Goal: Task Accomplishment & Management: Manage account settings

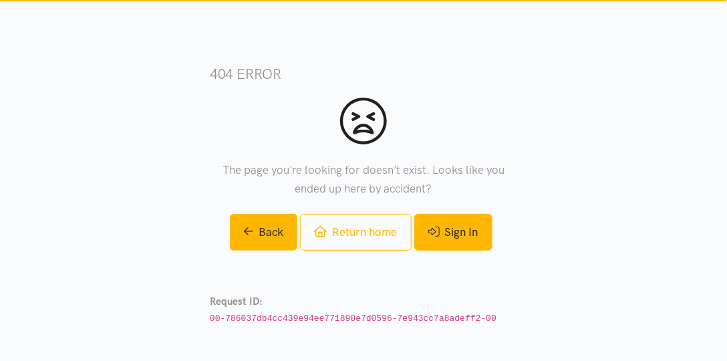
click at [468, 233] on link "Sign In" at bounding box center [453, 232] width 78 height 37
click at [474, 245] on link "Sign In" at bounding box center [453, 232] width 78 height 37
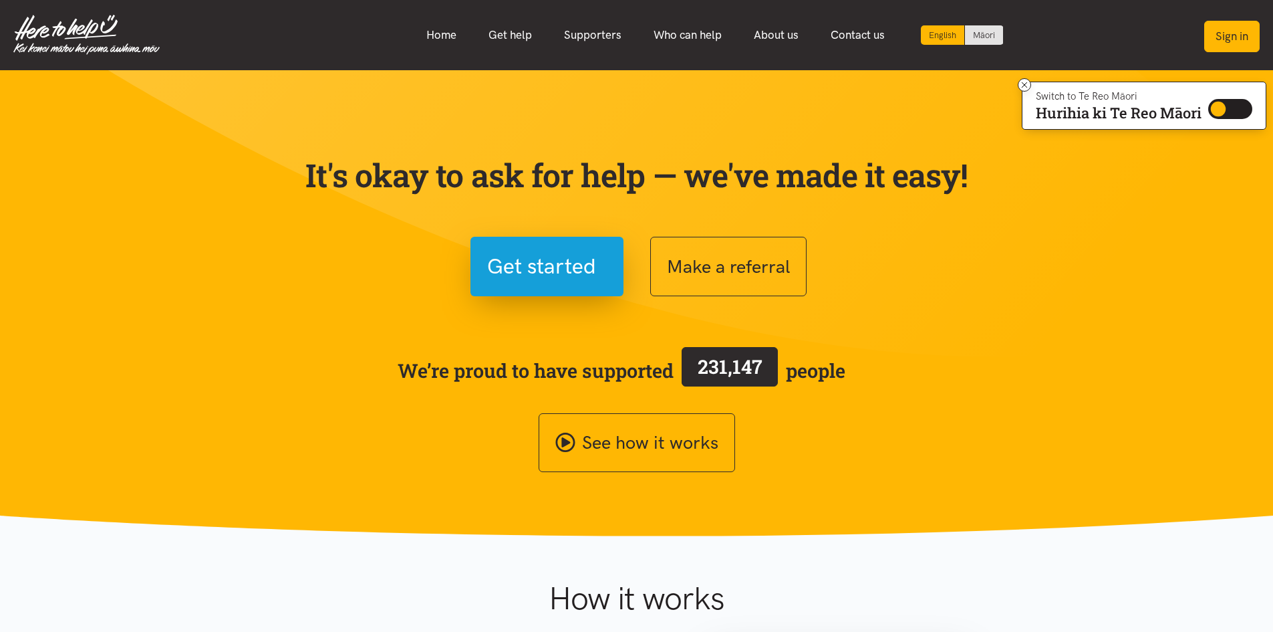
click at [1218, 43] on button "Sign in" at bounding box center [1231, 36] width 55 height 31
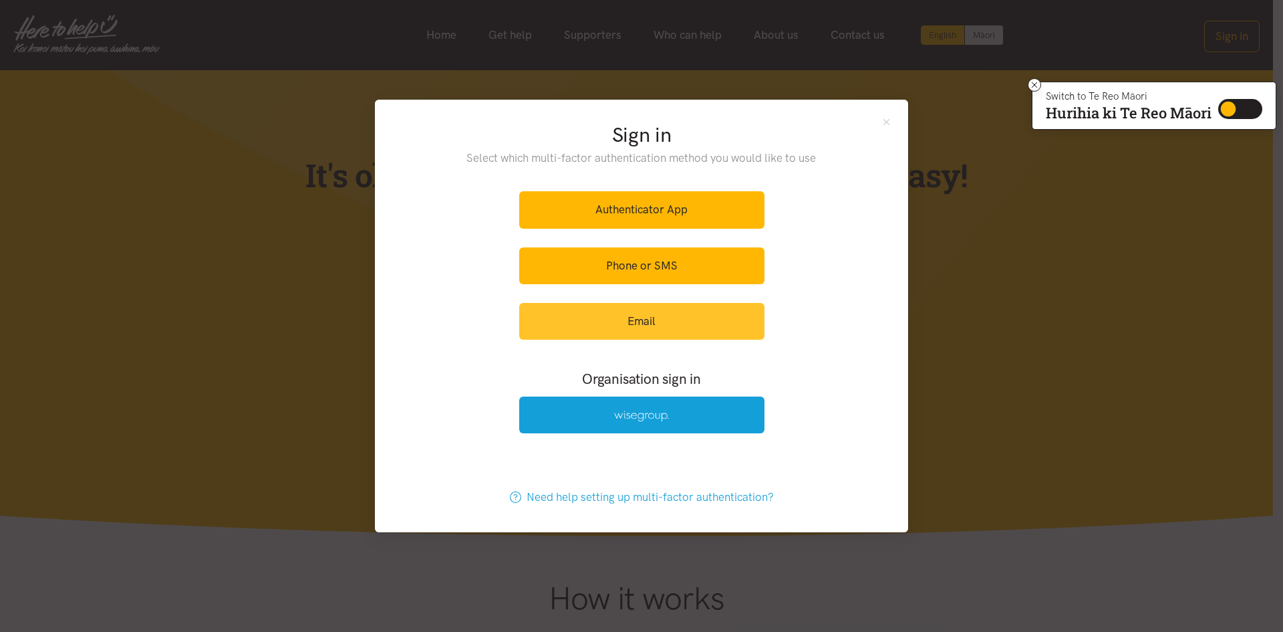
click at [630, 327] on link "Email" at bounding box center [641, 321] width 245 height 37
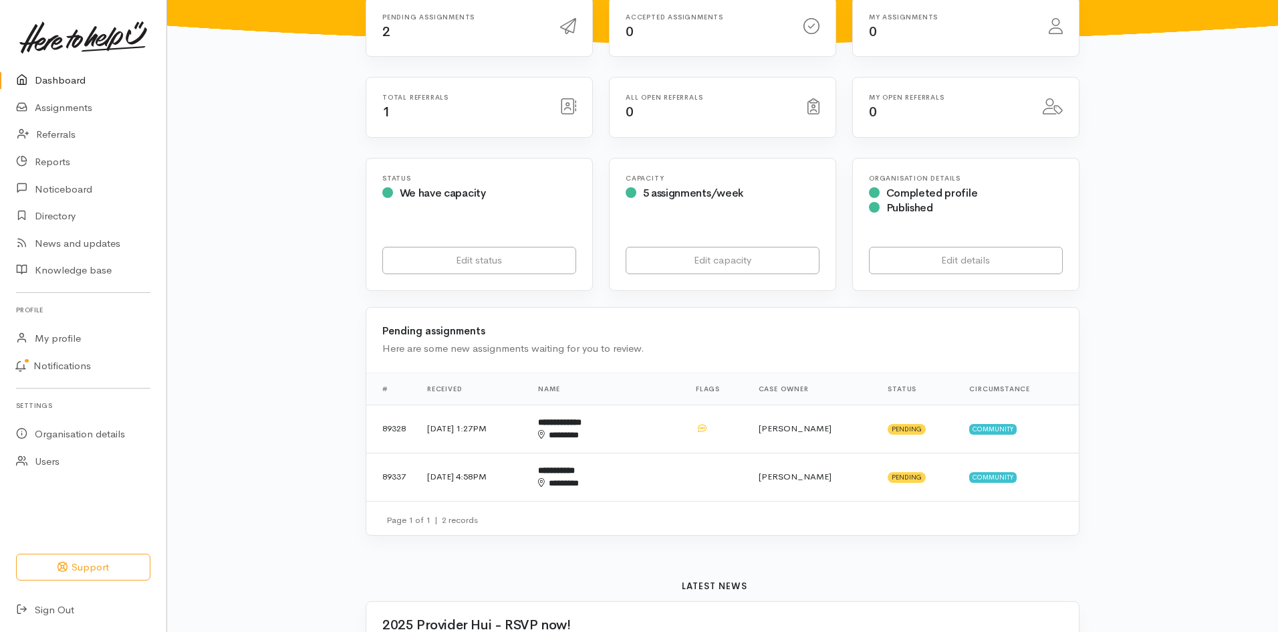
scroll to position [134, 0]
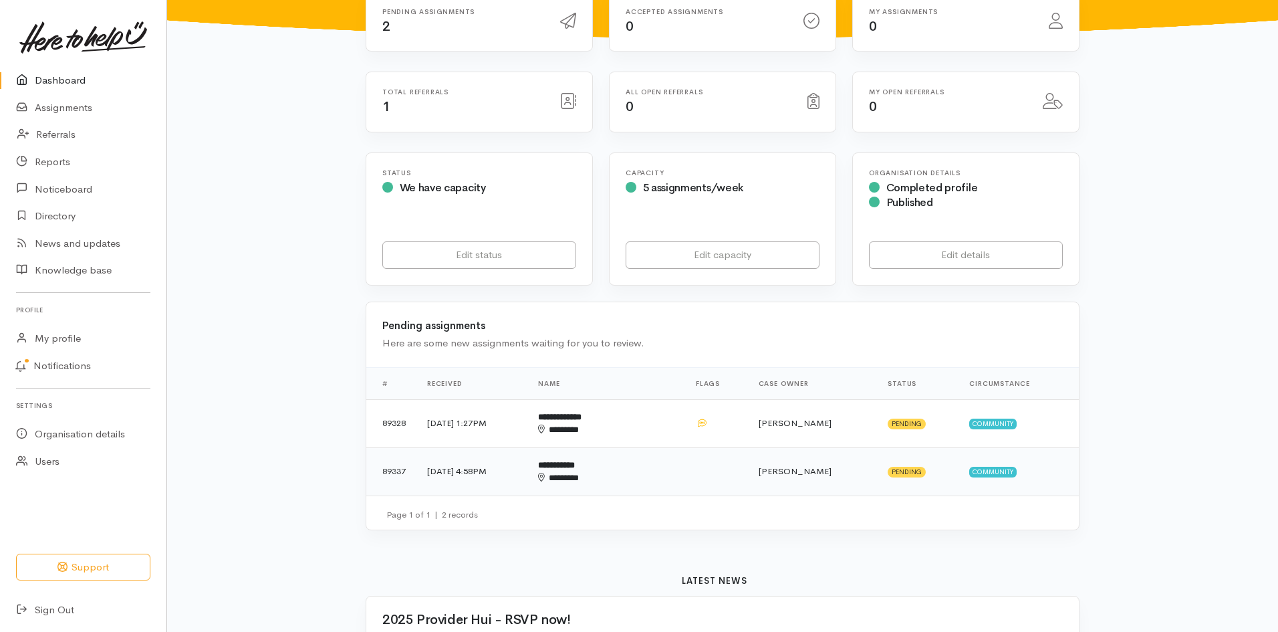
click at [632, 476] on div "********" at bounding box center [585, 477] width 94 height 13
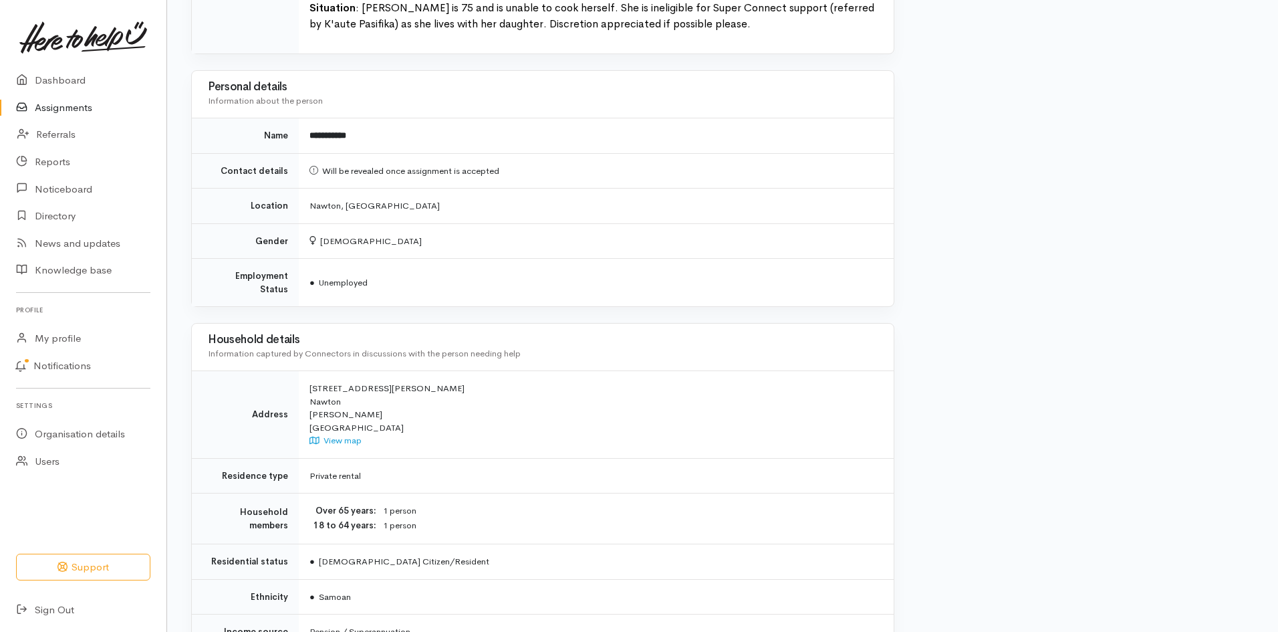
scroll to position [1000, 0]
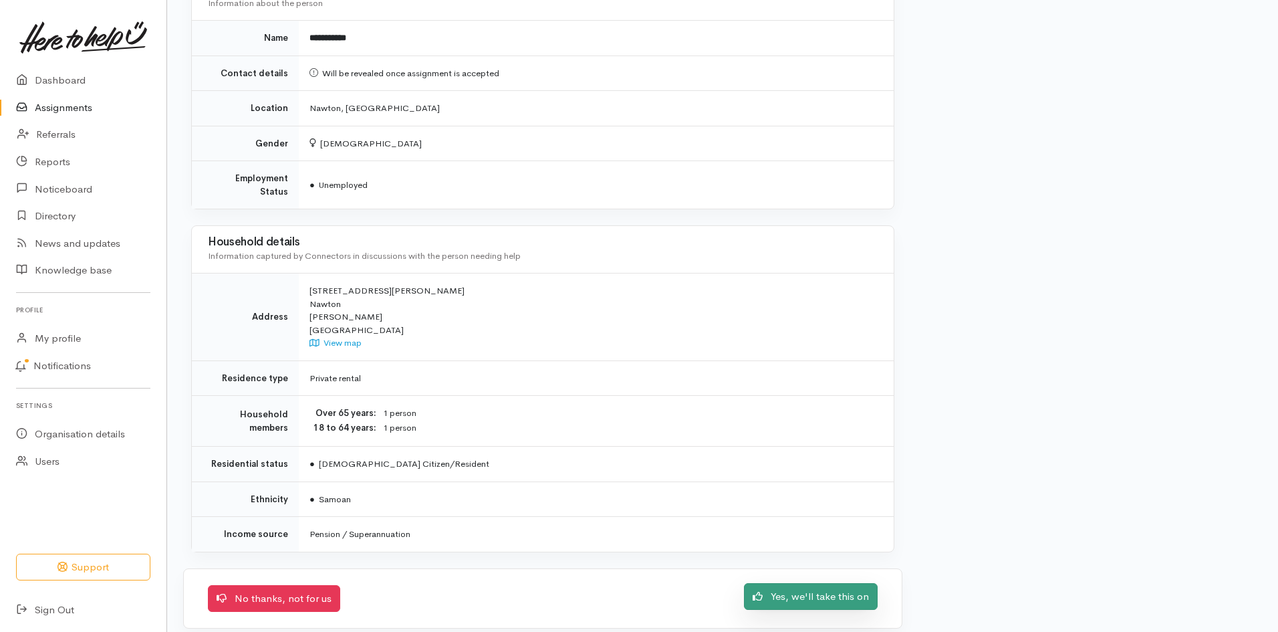
click at [801, 588] on link "Yes, we'll take this on" at bounding box center [811, 596] width 134 height 27
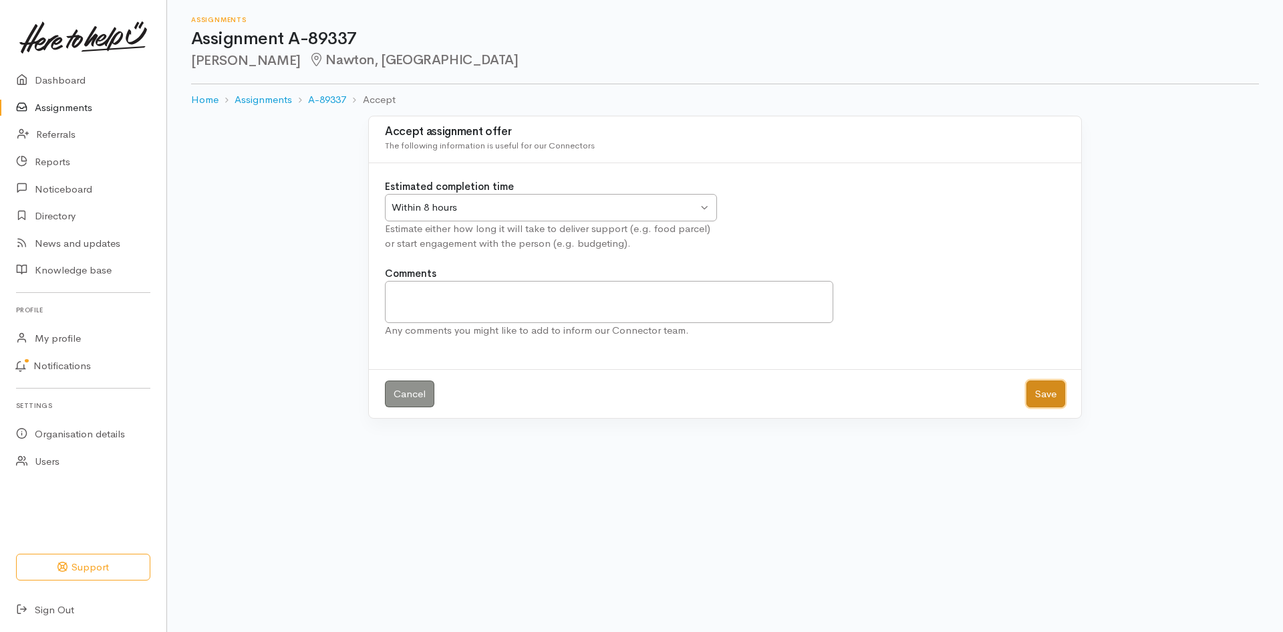
click at [1043, 392] on button "Save" at bounding box center [1045, 393] width 39 height 27
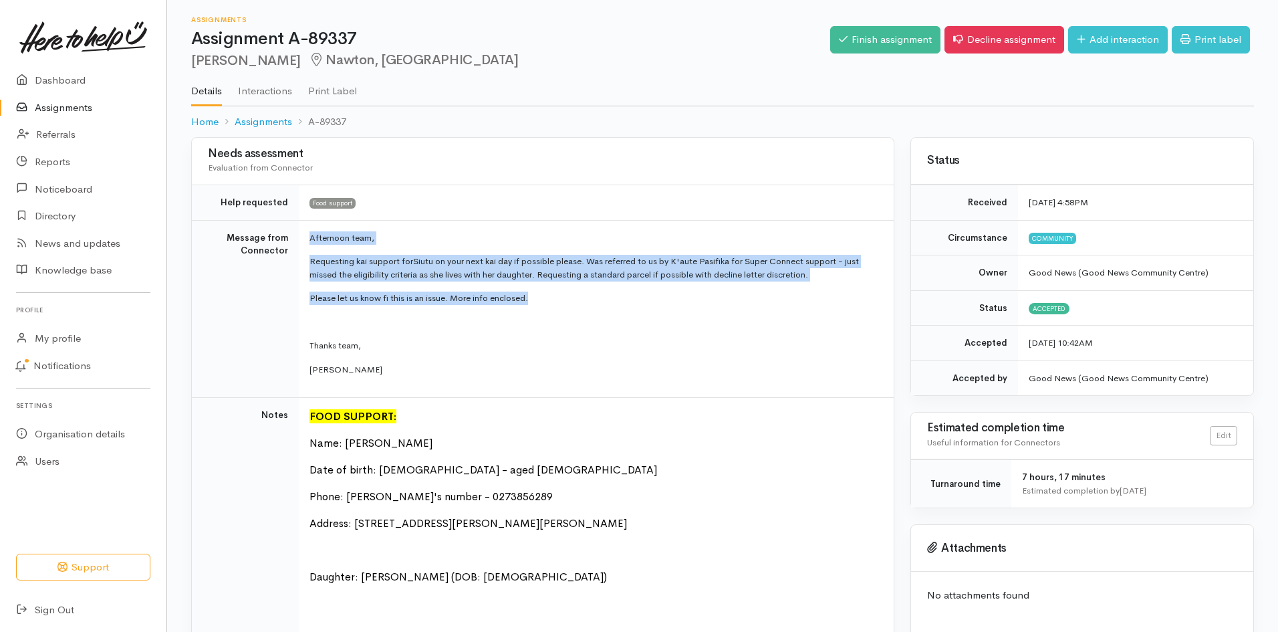
drag, startPoint x: 311, startPoint y: 236, endPoint x: 521, endPoint y: 308, distance: 222.5
click at [521, 308] on td "Afternoon team, Requesting kai support for Siutu on your next kai day if possib…" at bounding box center [596, 309] width 595 height 178
copy td "Afternoon team, Requesting kai support for Siutu on your next kai day if possib…"
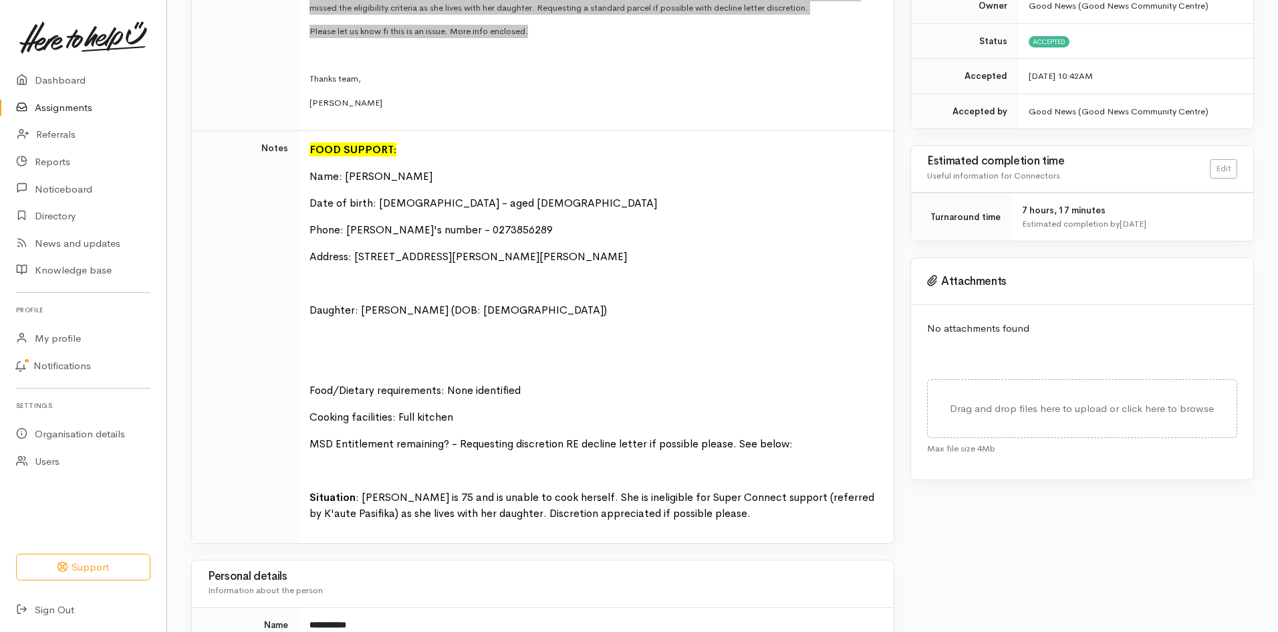
scroll to position [267, 0]
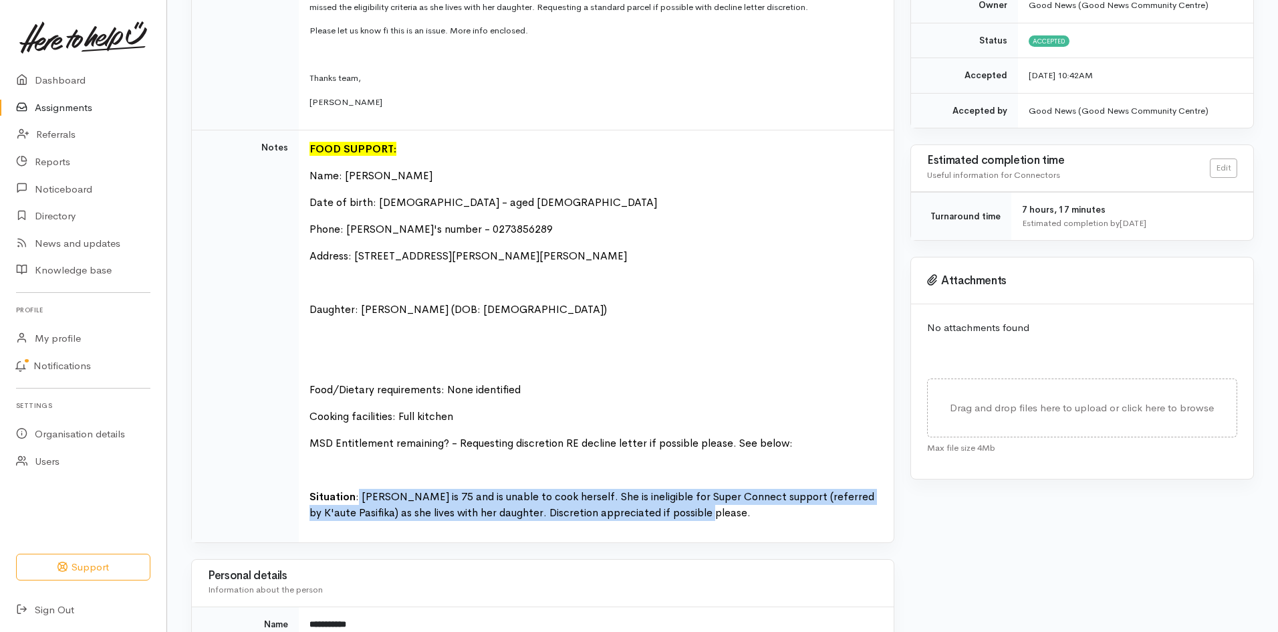
drag, startPoint x: 358, startPoint y: 494, endPoint x: 710, endPoint y: 517, distance: 353.0
click at [710, 517] on p "Situation : Siutu is 75 and is unable to cook herself. She is ineligible for Su…" at bounding box center [593, 505] width 568 height 32
copy font "Siutu is 75 and is unable to cook herself. She is ineligible for Super Connect …"
click at [789, 370] on p at bounding box center [593, 363] width 568 height 16
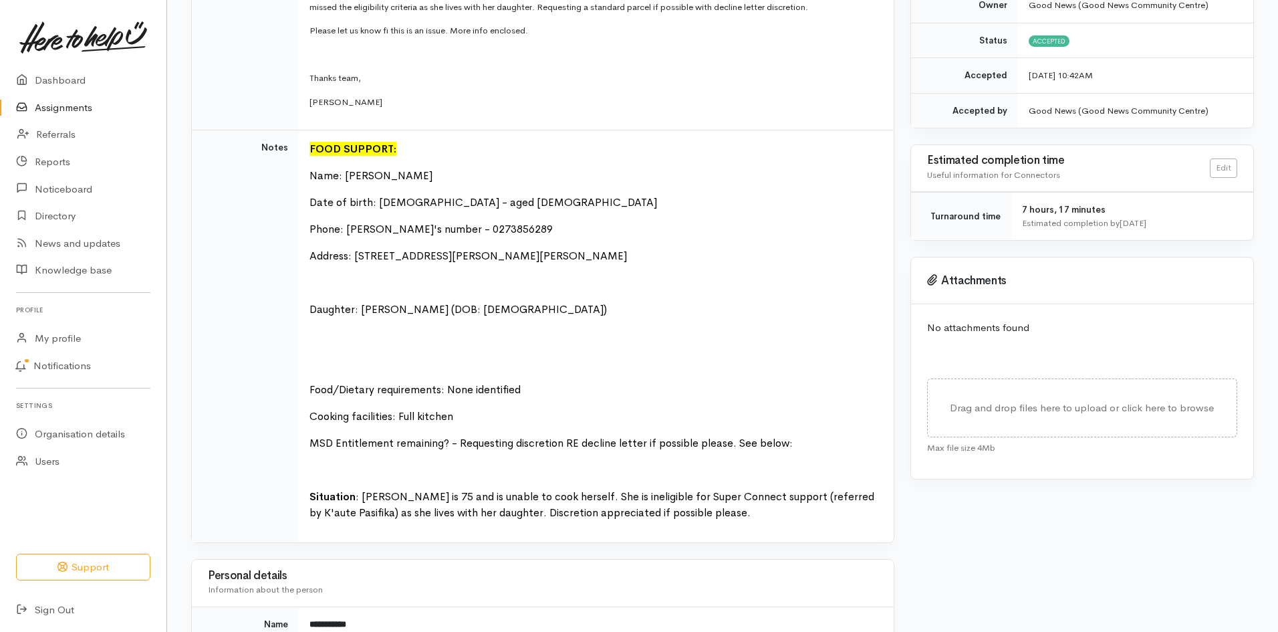
click at [744, 265] on td "FOOD SUPPORT: Name: Siutu Leofo Date of birth: 11.11.1945 - aged 75 Phone: Anna…" at bounding box center [596, 336] width 595 height 412
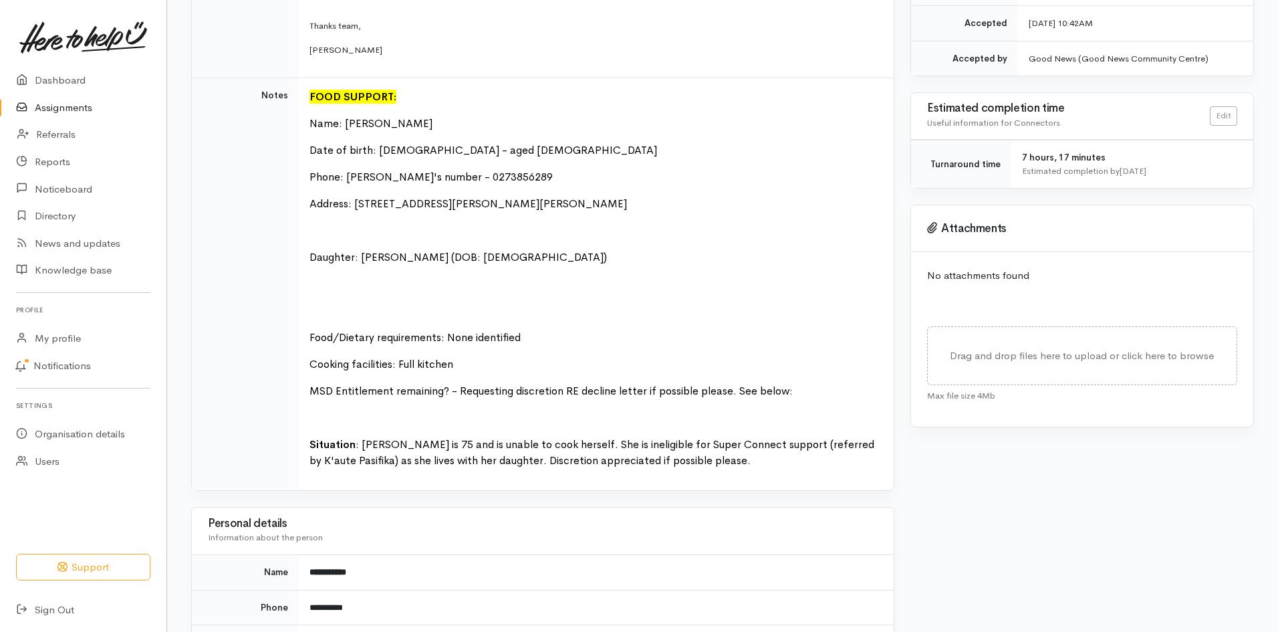
scroll to position [134, 0]
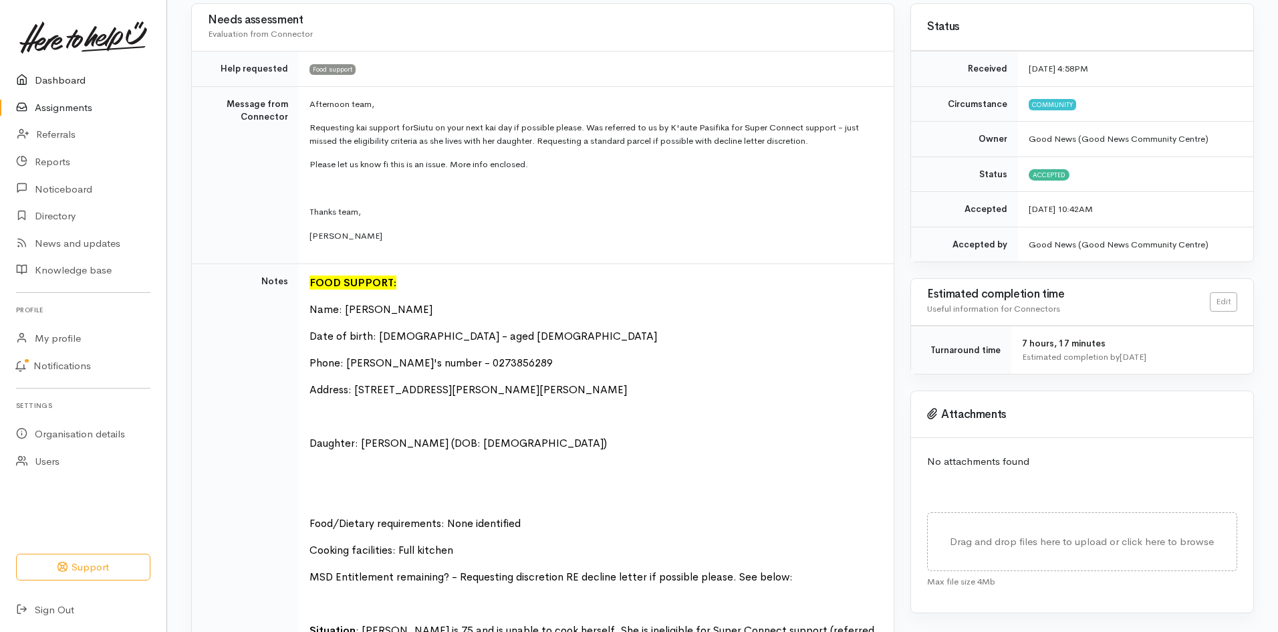
click at [70, 78] on link "Dashboard" at bounding box center [83, 80] width 166 height 27
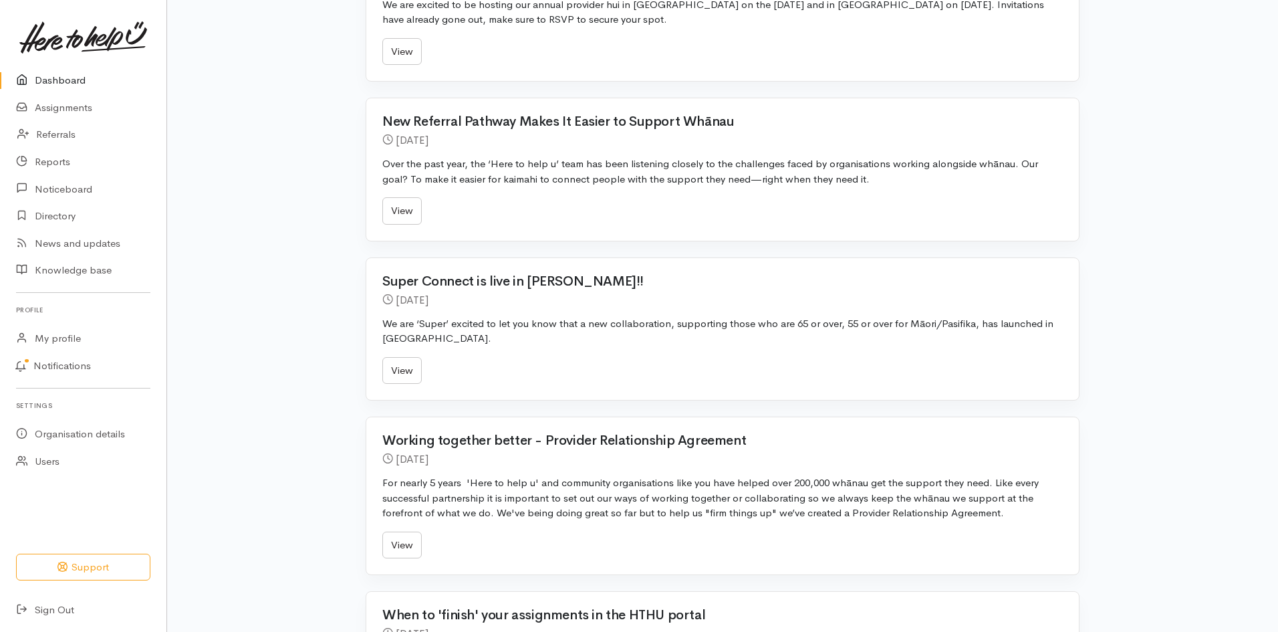
scroll to position [936, 0]
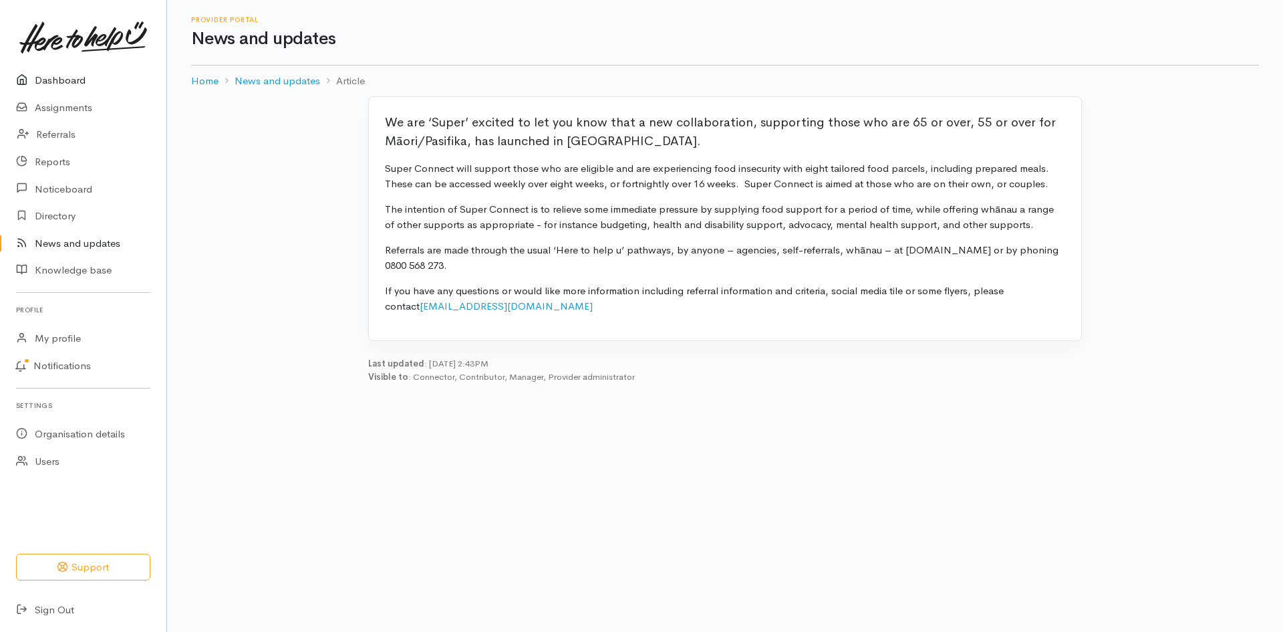
click at [55, 76] on link "Dashboard" at bounding box center [83, 80] width 166 height 27
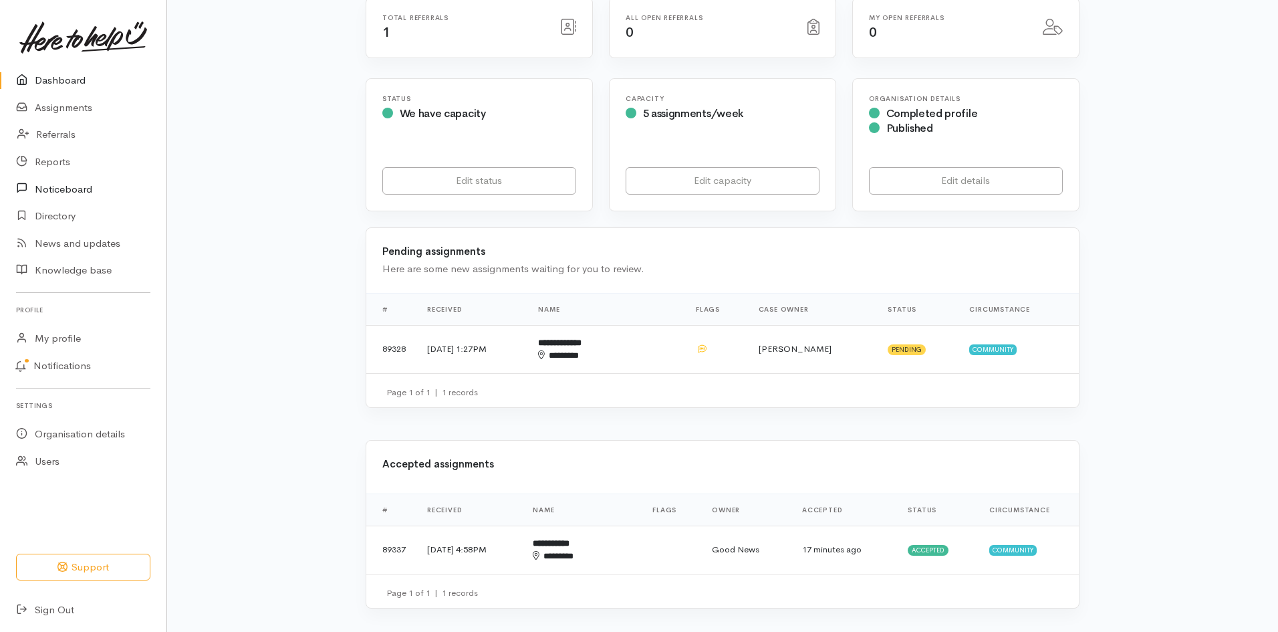
scroll to position [200, 0]
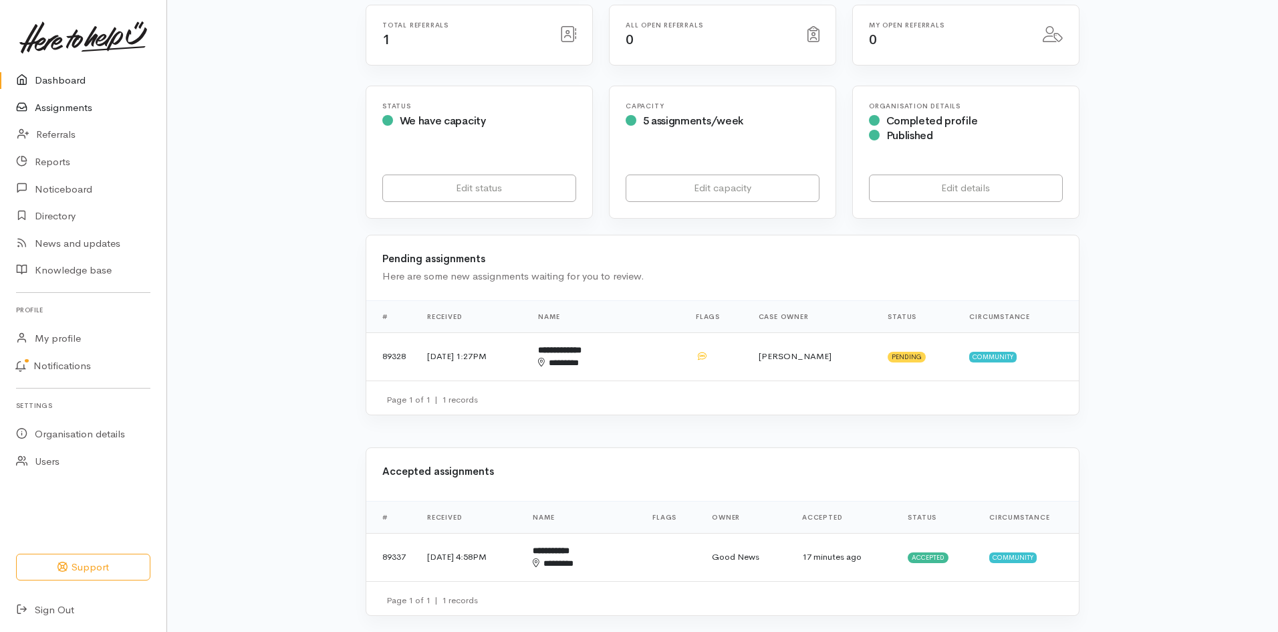
click at [80, 101] on link "Assignments" at bounding box center [83, 107] width 166 height 27
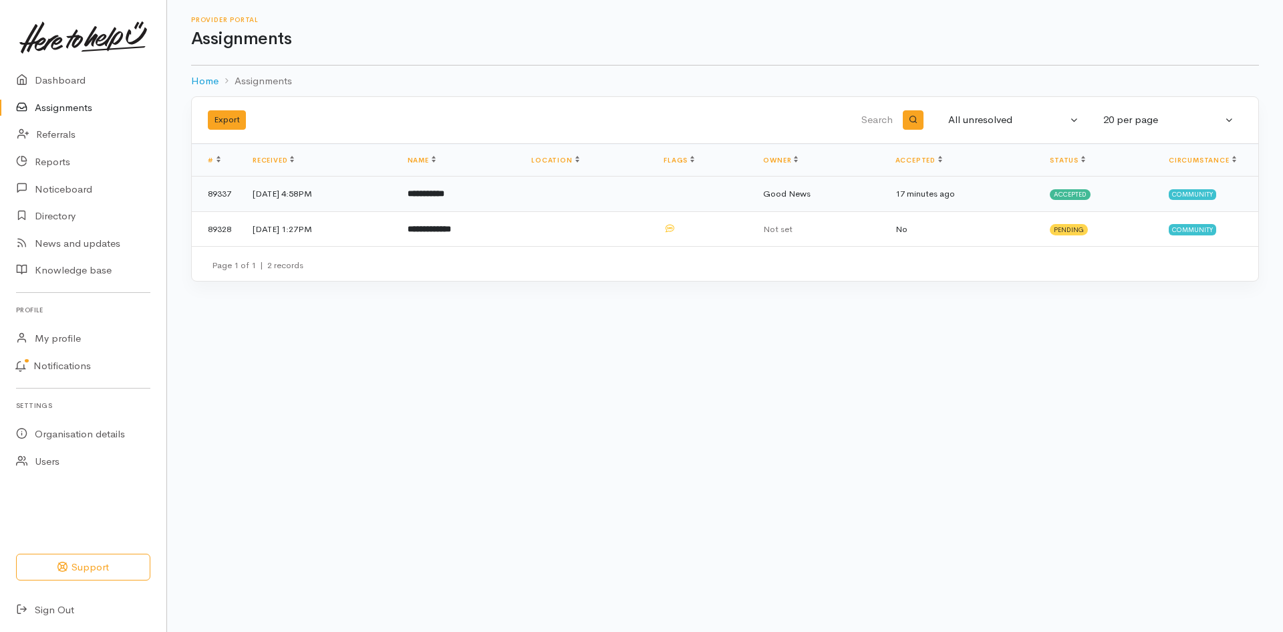
click at [1073, 200] on span "Accepted" at bounding box center [1070, 194] width 41 height 11
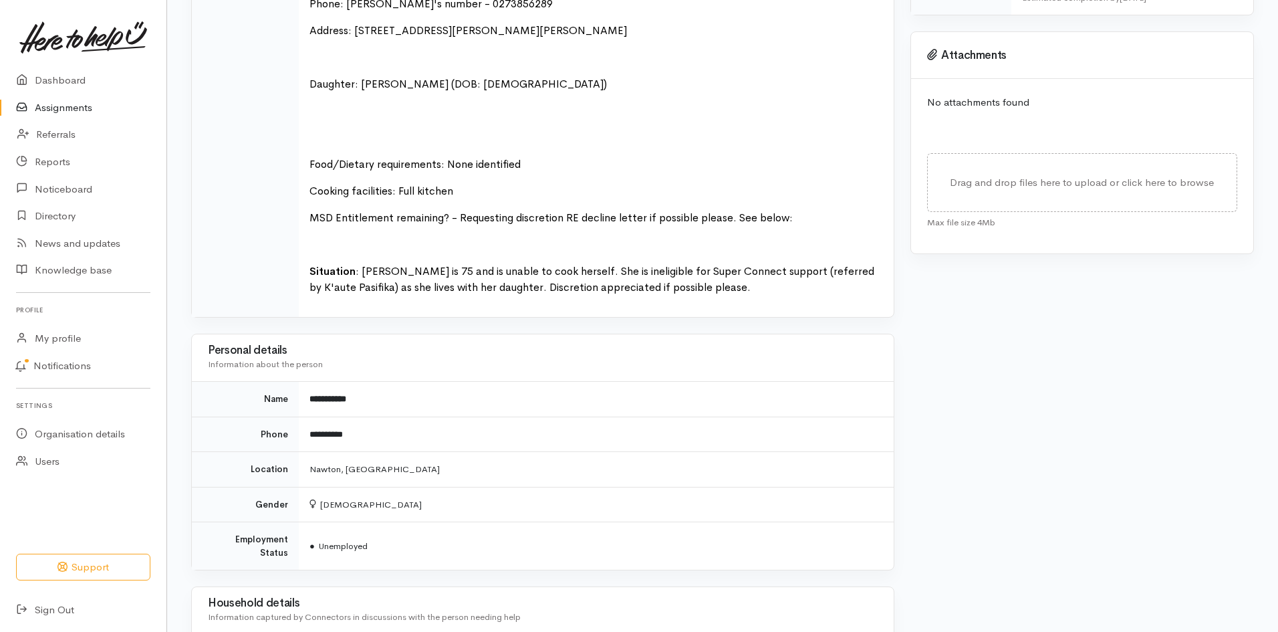
scroll to position [468, 0]
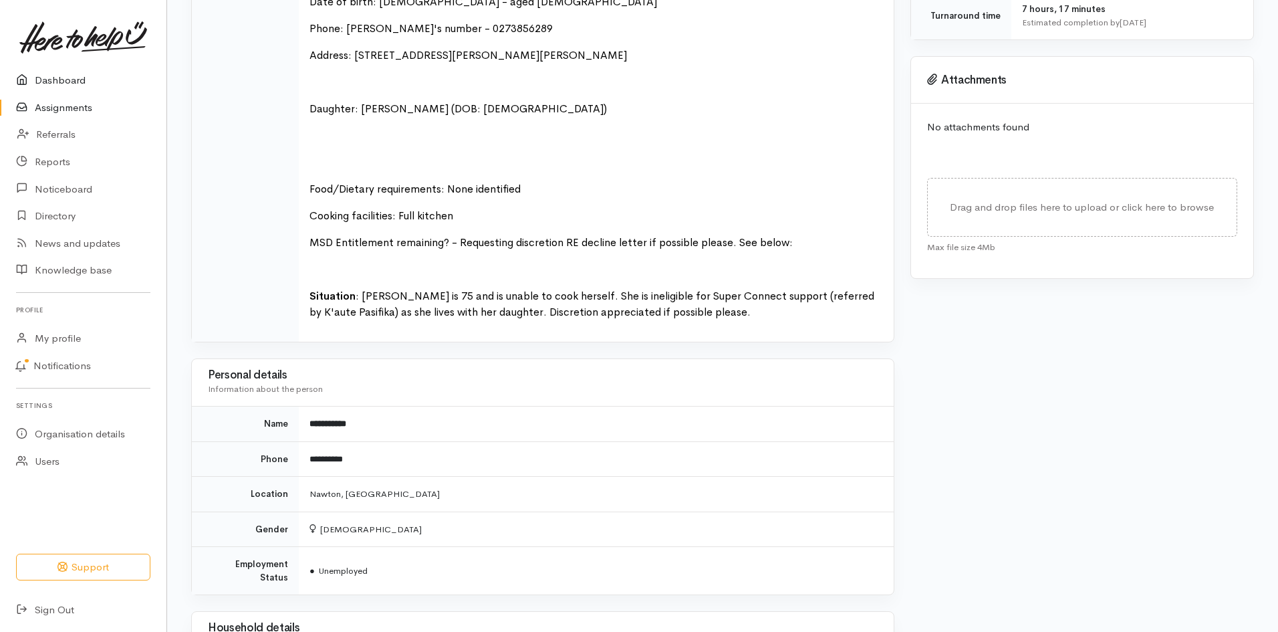
click at [35, 86] on link "Dashboard" at bounding box center [83, 80] width 166 height 27
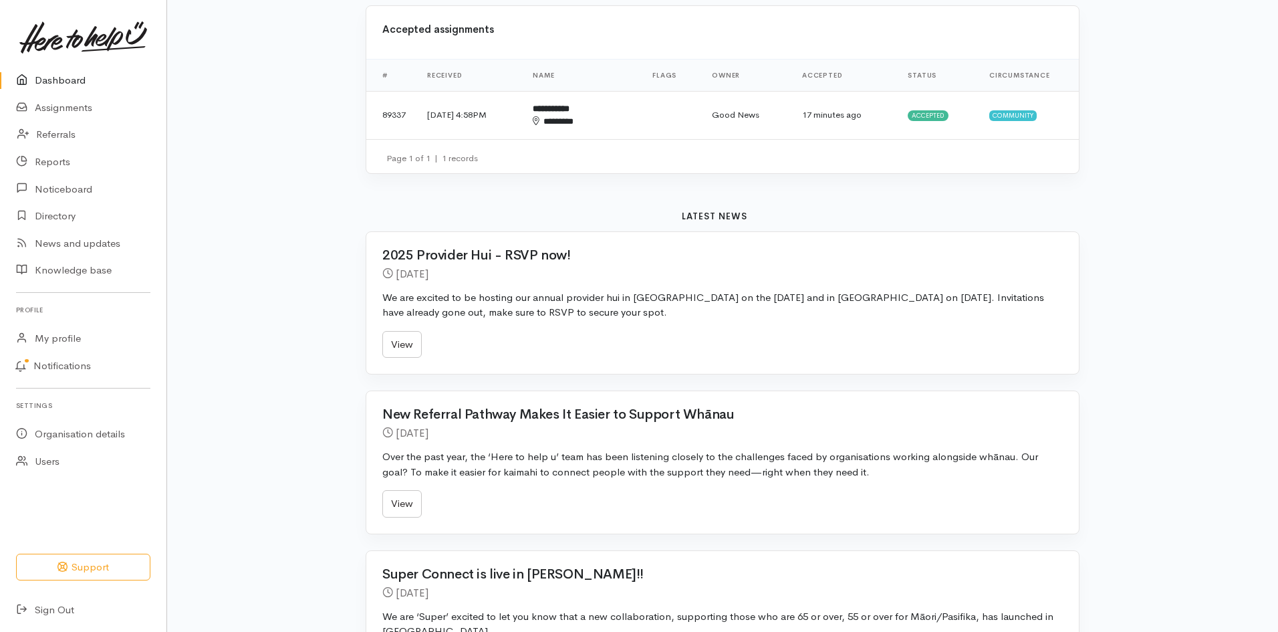
scroll to position [468, 0]
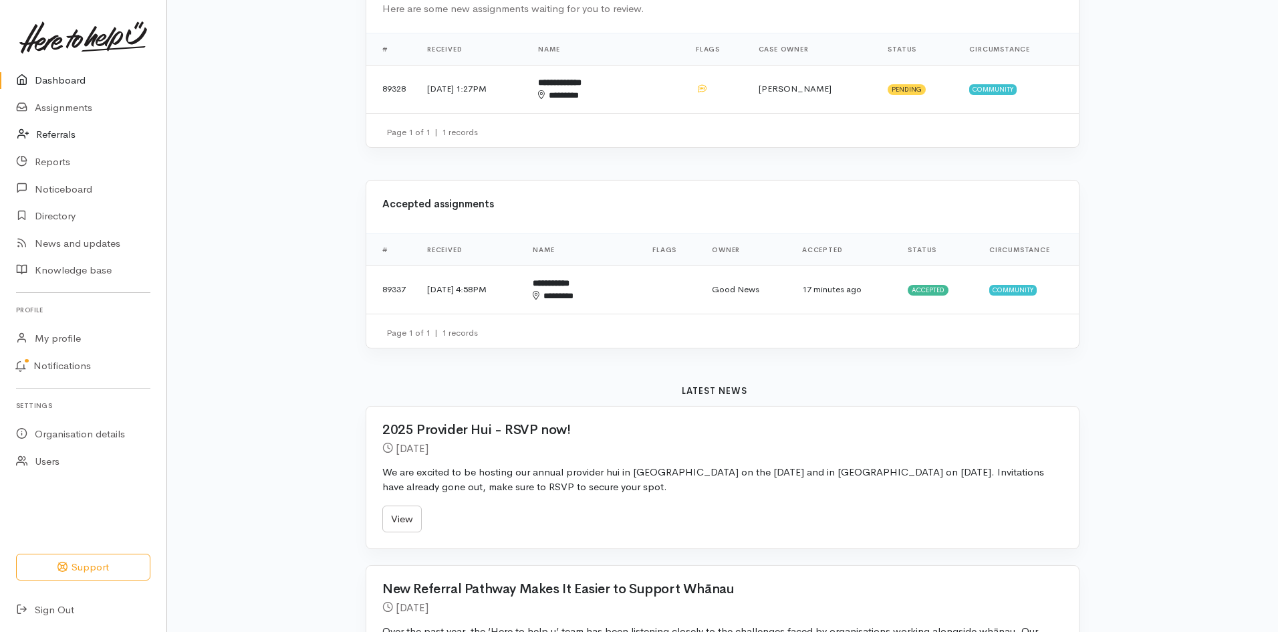
click at [53, 139] on link "Referrals" at bounding box center [83, 134] width 166 height 27
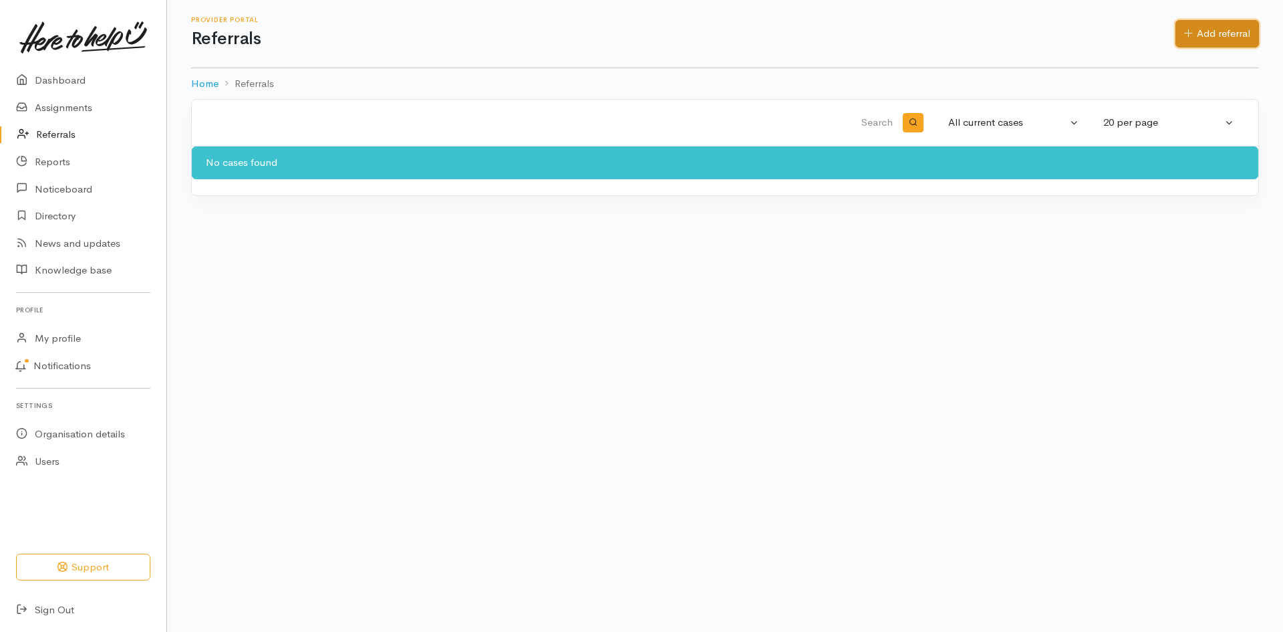
click at [1216, 37] on link "Add referral" at bounding box center [1218, 33] width 84 height 27
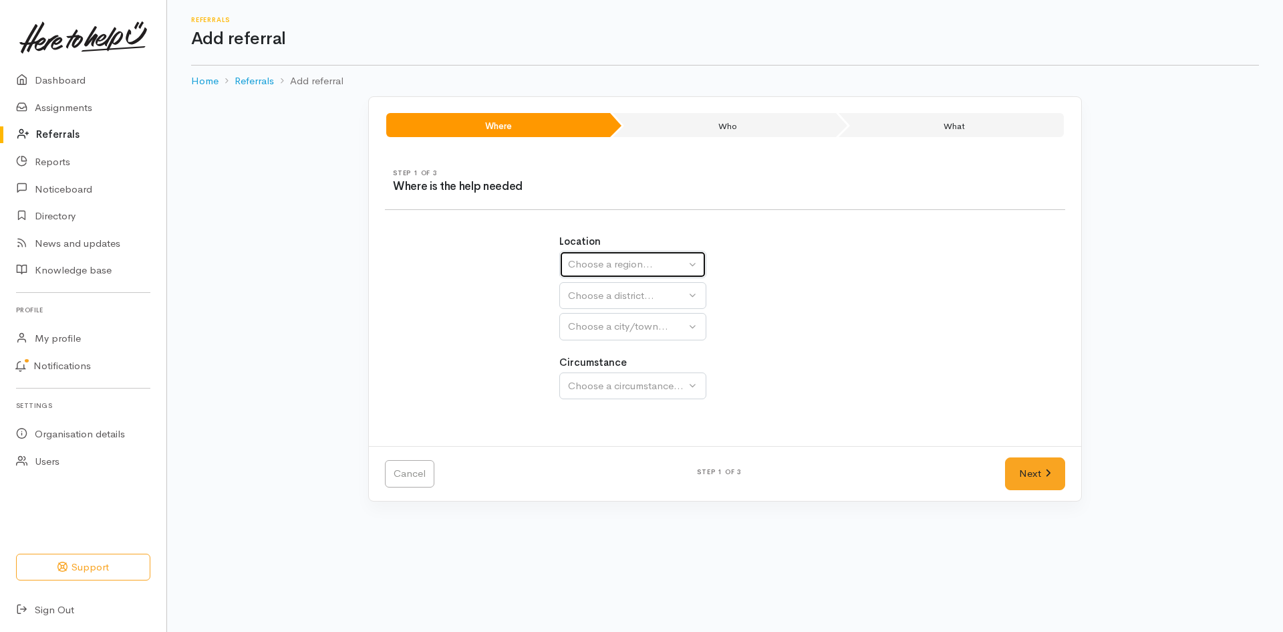
click at [692, 267] on button "Choose a region..." at bounding box center [632, 264] width 147 height 27
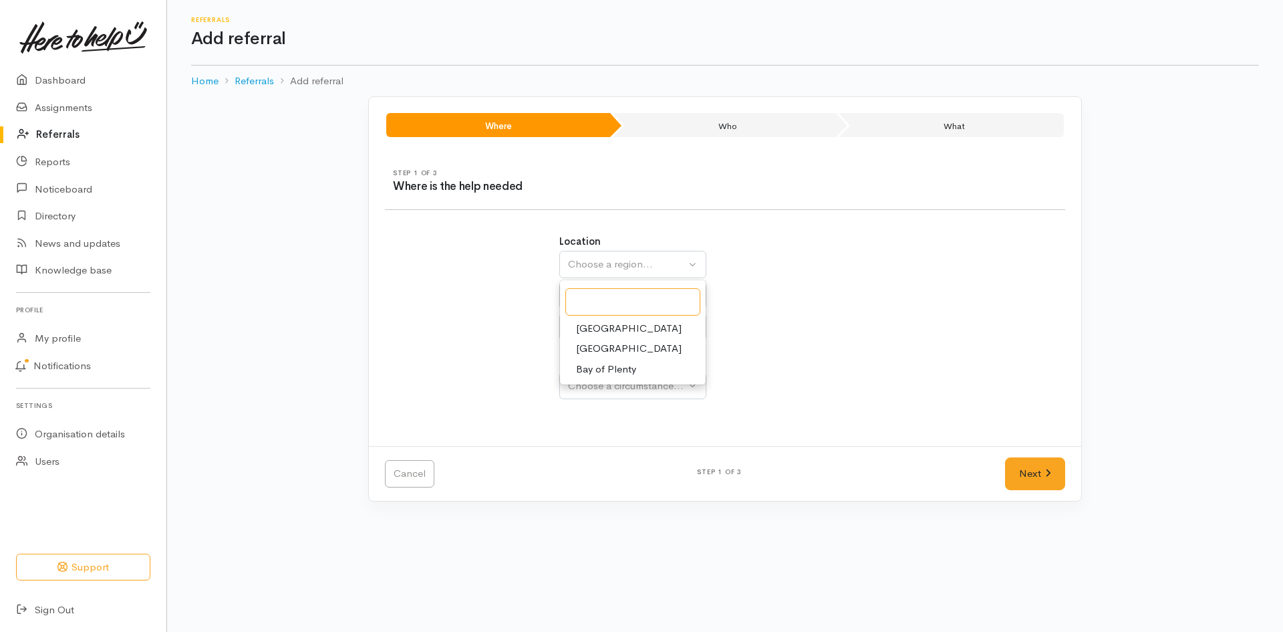
click at [692, 267] on button "Choose a region..." at bounding box center [632, 264] width 147 height 27
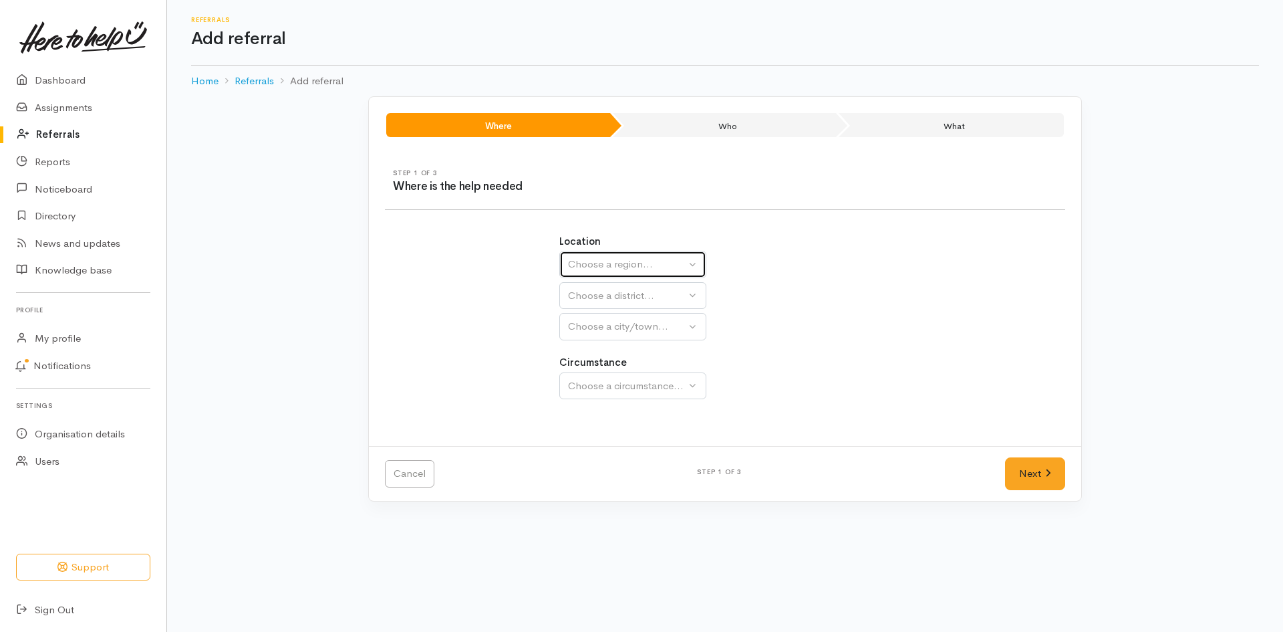
click at [689, 266] on button "Choose a region..." at bounding box center [632, 264] width 147 height 27
click at [626, 350] on link "Waikato" at bounding box center [633, 348] width 146 height 21
select select "3"
select select
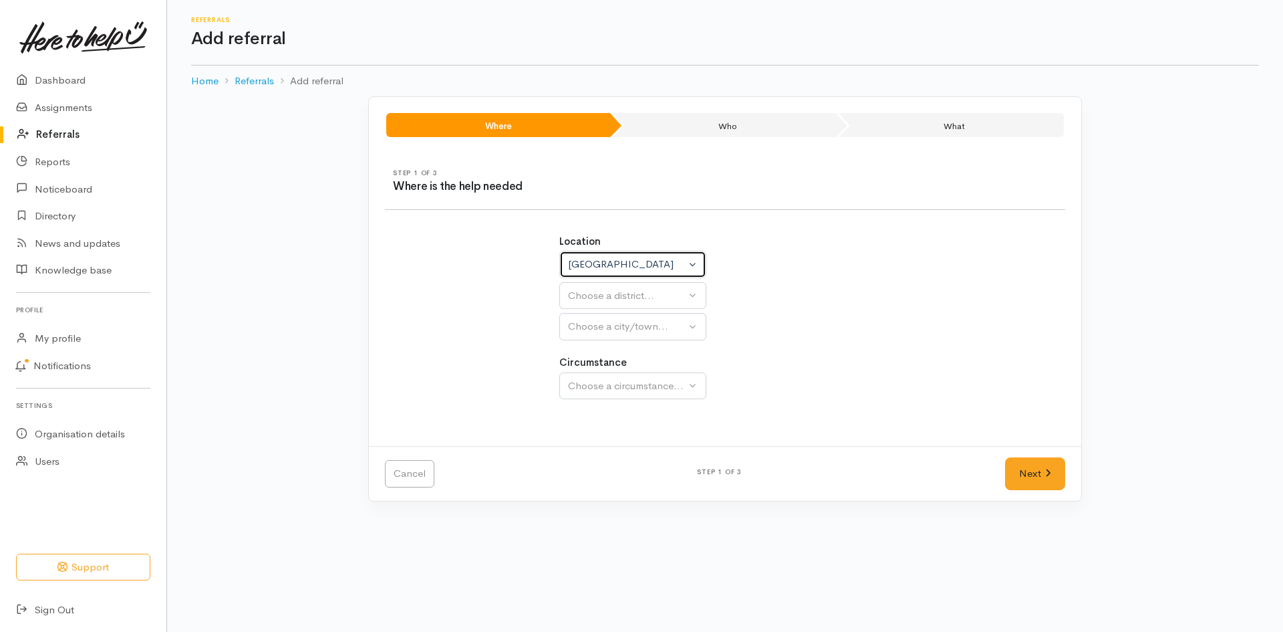
select select
click at [677, 301] on div "Choose a district..." at bounding box center [662, 295] width 188 height 15
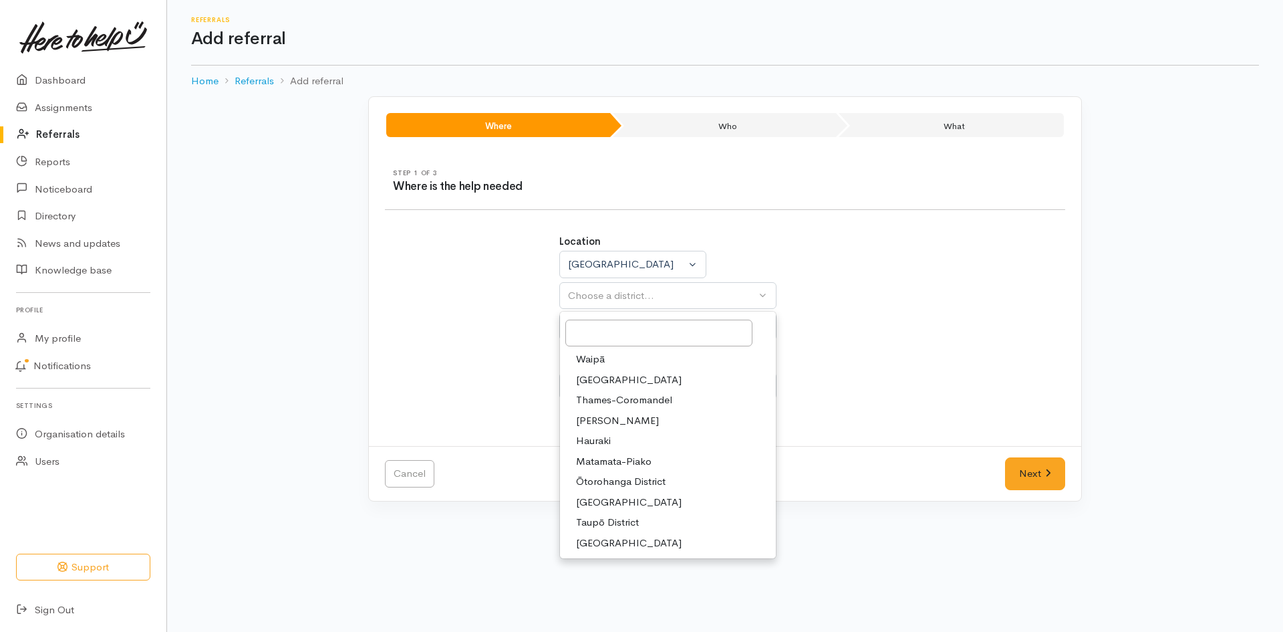
click at [650, 426] on link "Hamilton" at bounding box center [668, 420] width 216 height 21
select select "4"
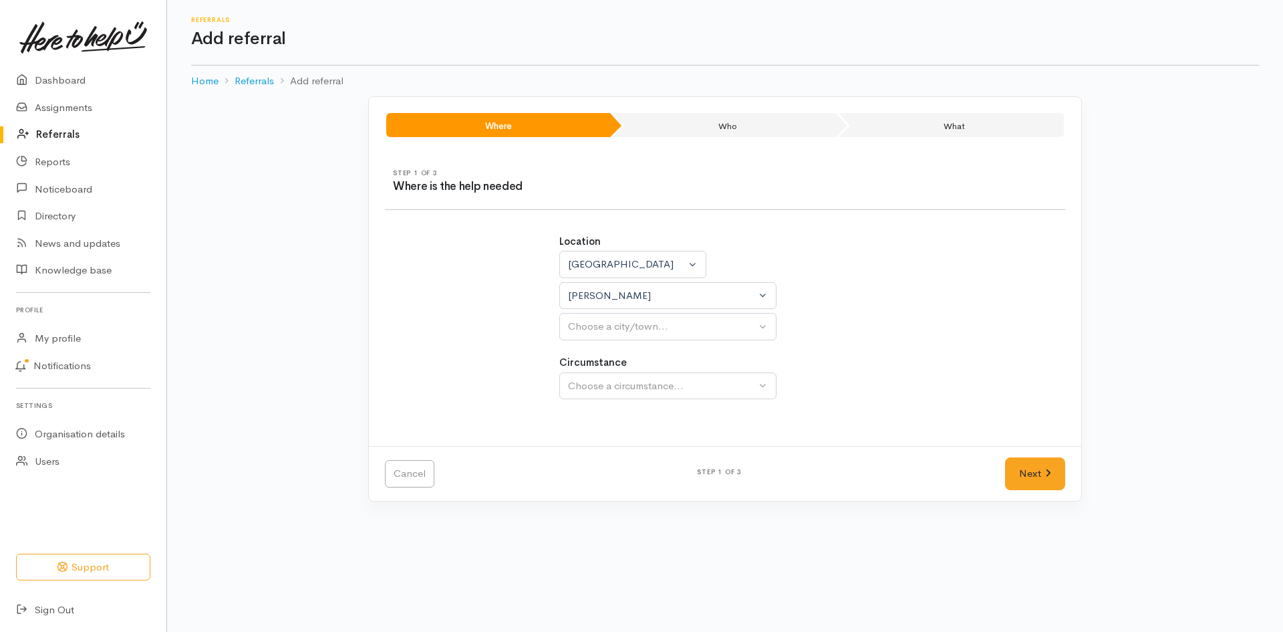
click at [650, 426] on div "Location Auckland Waikato Bay of Plenty Waikato Auckland Waikato Bay of Plenty …" at bounding box center [725, 324] width 348 height 212
select select
click at [714, 330] on div "Choose a city/town..." at bounding box center [662, 326] width 188 height 15
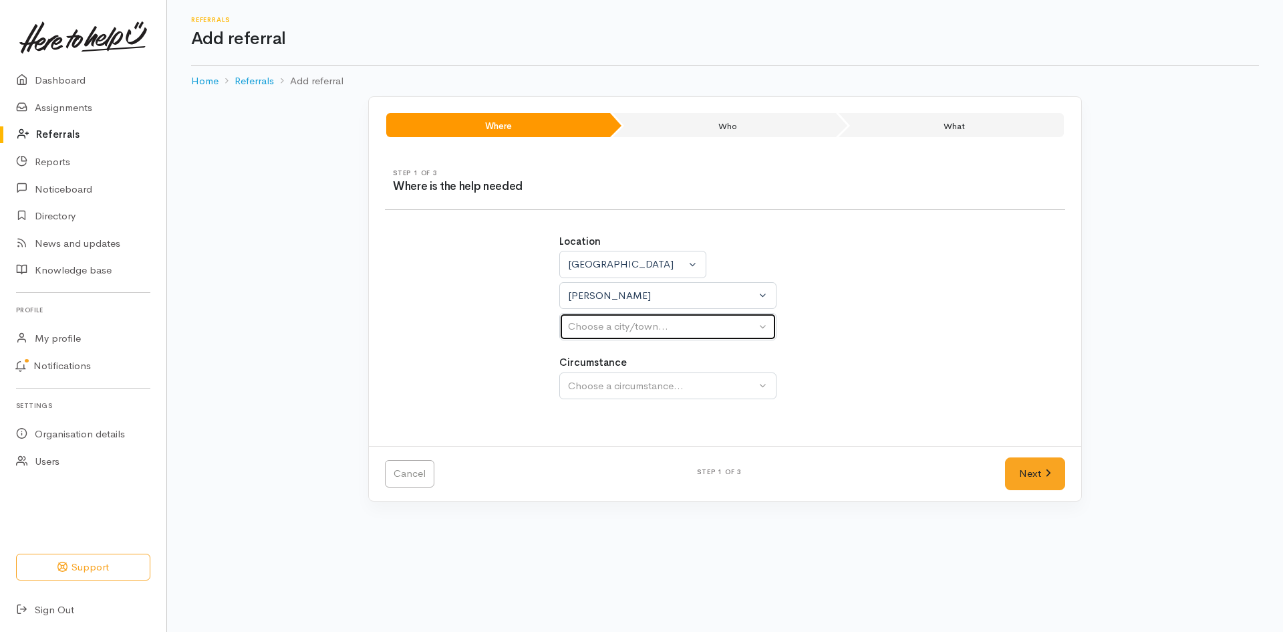
click at [714, 331] on div "Choose a city/town..." at bounding box center [662, 326] width 188 height 15
click at [758, 331] on button "Choose a city/town..." at bounding box center [667, 326] width 217 height 27
click at [767, 328] on button "Choose a city/town..." at bounding box center [667, 326] width 217 height 27
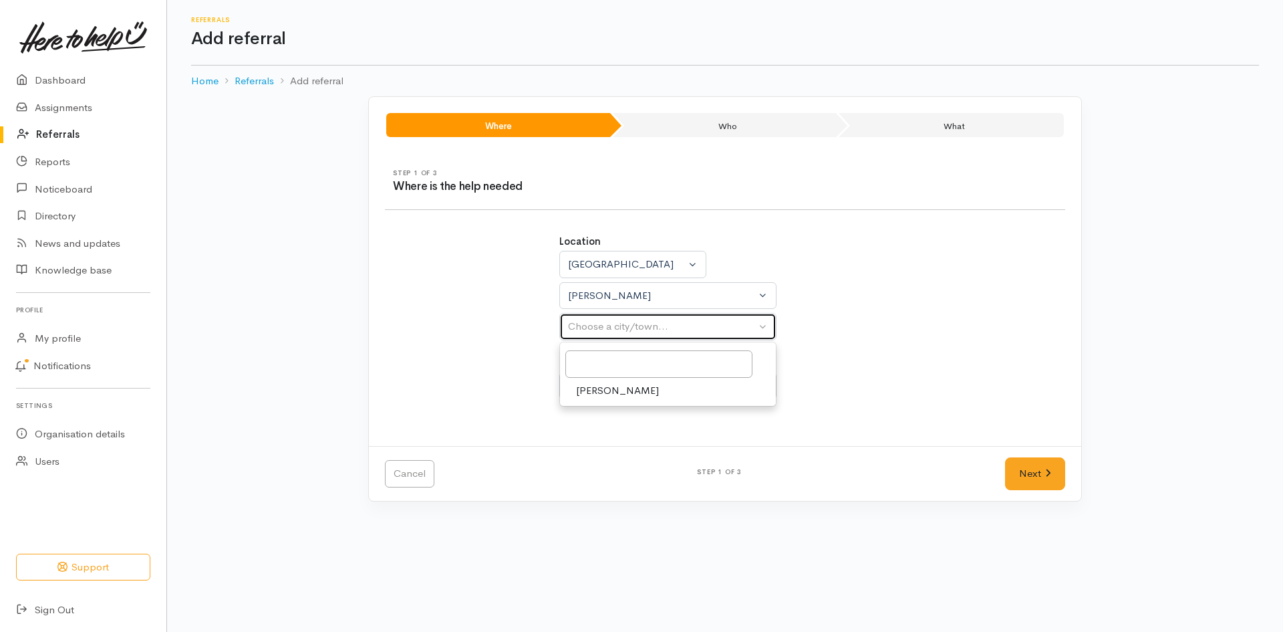
click at [767, 328] on button "Choose a city/town..." at bounding box center [667, 326] width 217 height 27
click at [636, 401] on div "Hamilton" at bounding box center [667, 373] width 217 height 65
click at [636, 401] on div "Location Auckland Waikato Bay of Plenty Waikato Auckland Waikato Bay of Plenty …" at bounding box center [725, 324] width 348 height 212
click at [675, 327] on div "Choose a city/town..." at bounding box center [662, 326] width 188 height 15
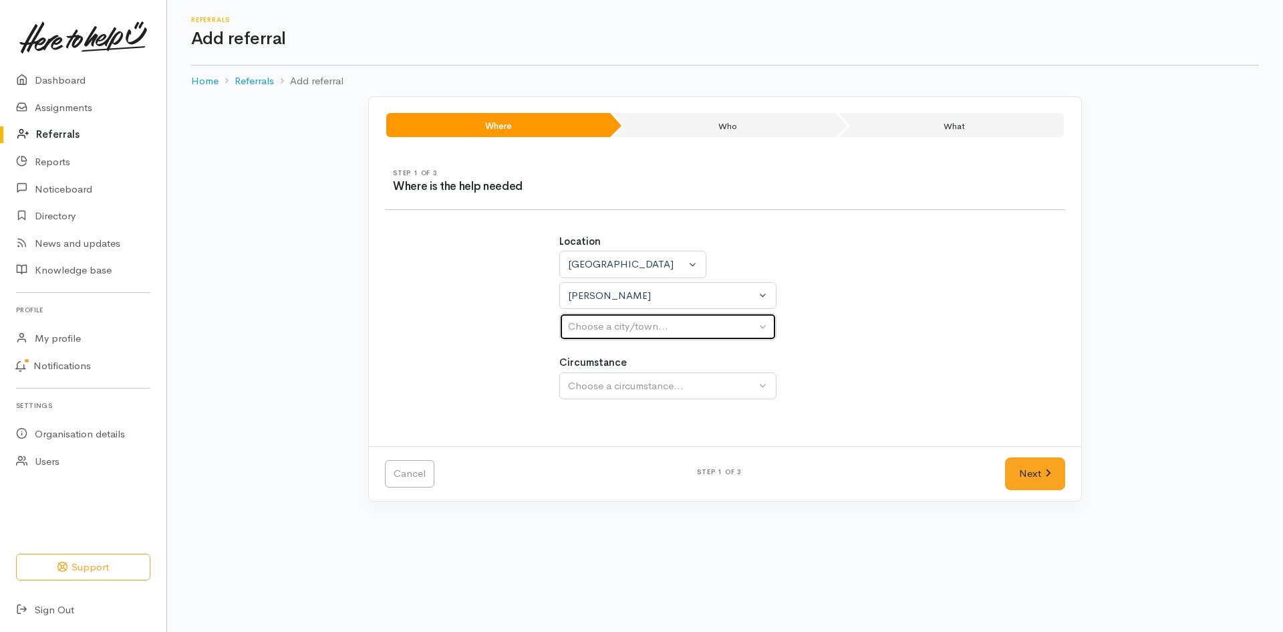
click at [675, 327] on div "Choose a city/town..." at bounding box center [662, 326] width 188 height 15
click at [678, 327] on div "Choose a city/town..." at bounding box center [662, 326] width 188 height 15
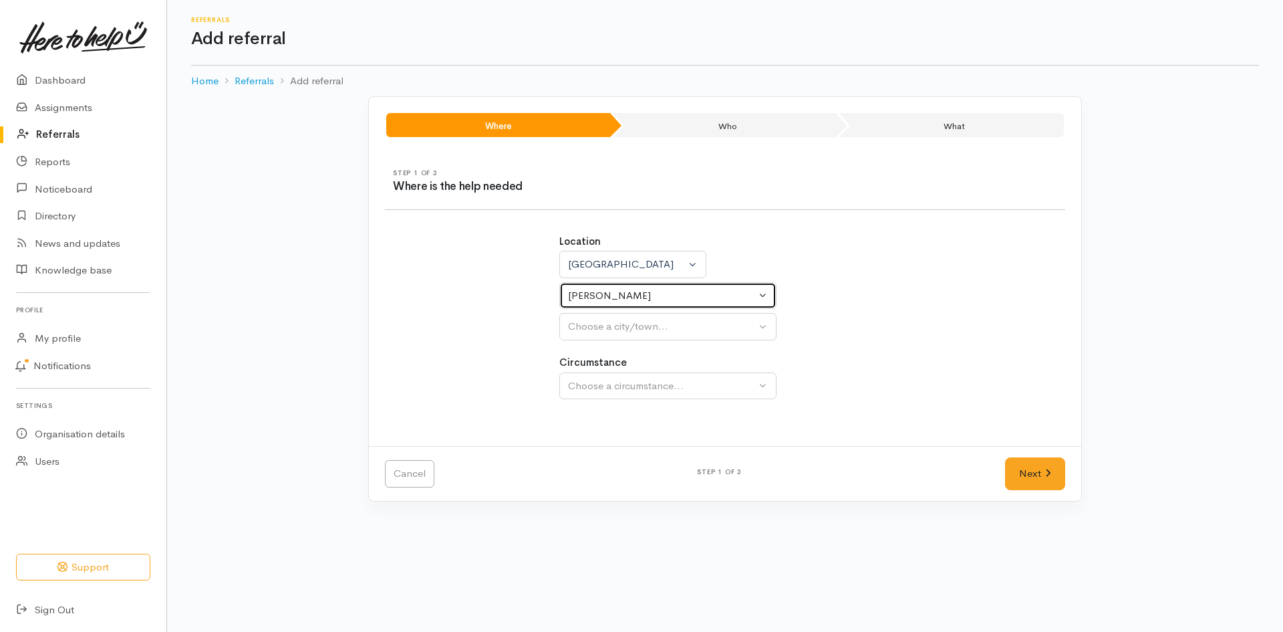
click at [761, 296] on button "[PERSON_NAME]" at bounding box center [667, 295] width 217 height 27
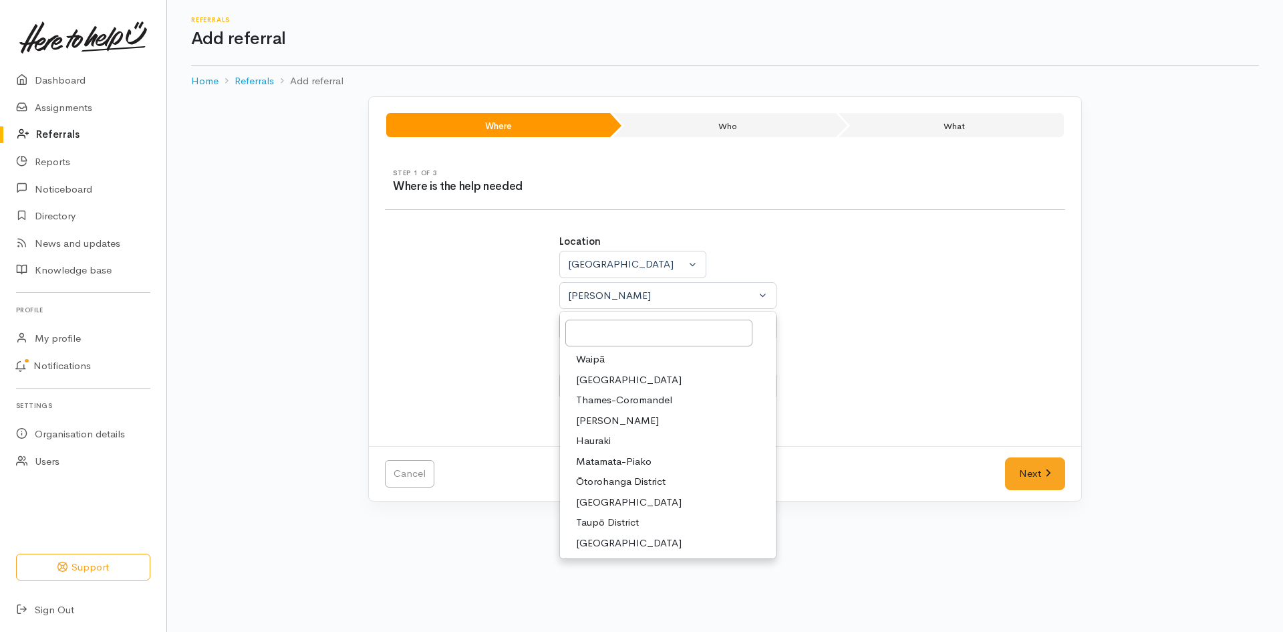
click at [607, 420] on span "[PERSON_NAME]" at bounding box center [617, 420] width 83 height 15
select select "4"
click at [607, 420] on div "Location Auckland Waikato Bay of Plenty Waikato Auckland Waikato Bay of Plenty …" at bounding box center [725, 324] width 348 height 212
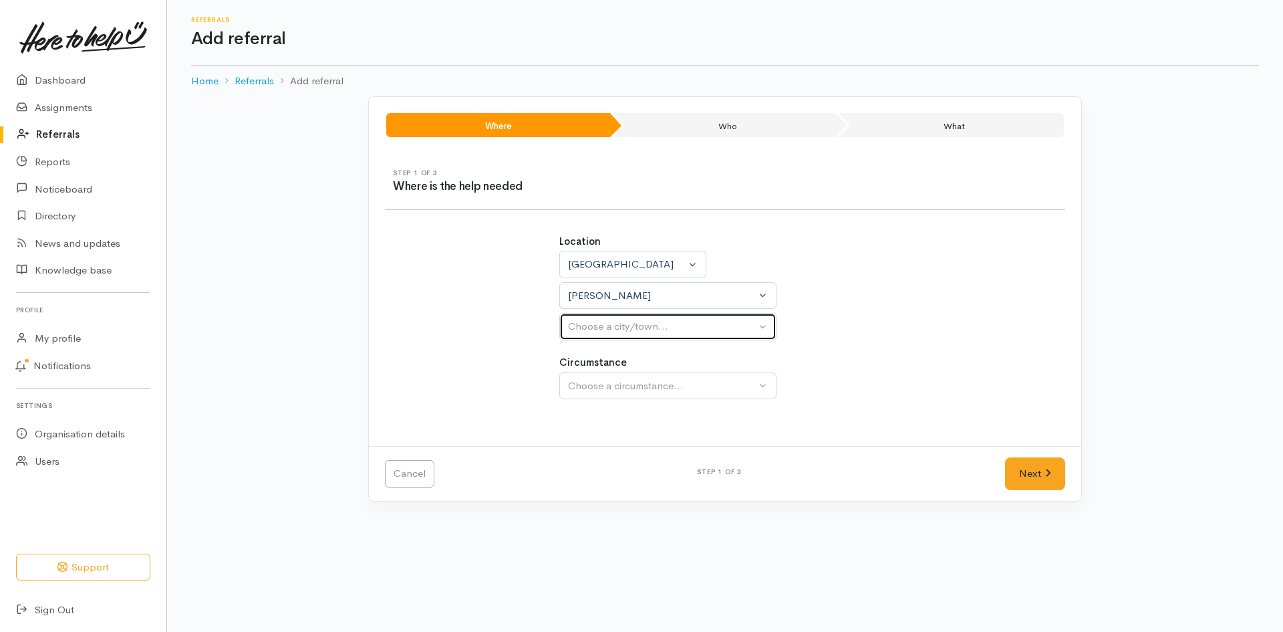
click at [762, 331] on button "Choose a city/town..." at bounding box center [667, 326] width 217 height 27
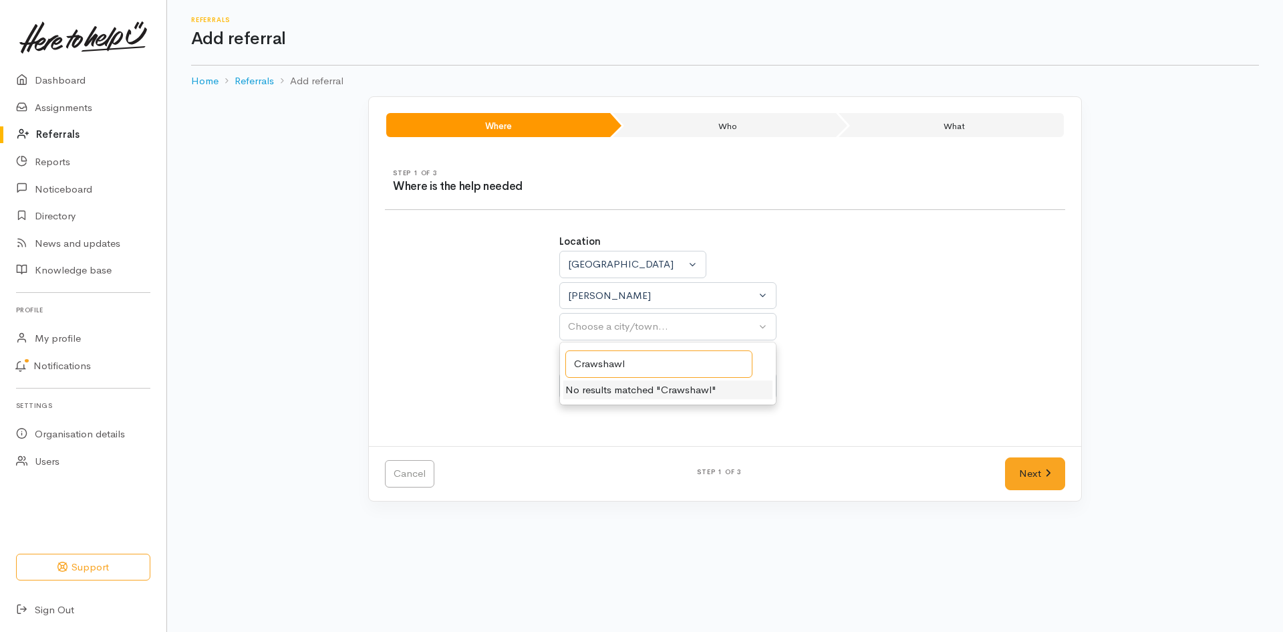
type input "Crawshawl"
click at [703, 387] on li "No results matched "Crawshawl"" at bounding box center [667, 389] width 209 height 19
click at [703, 387] on div "Choose a circumstance..." at bounding box center [662, 385] width 188 height 15
click at [763, 388] on button "Choose a circumstance..." at bounding box center [667, 385] width 217 height 27
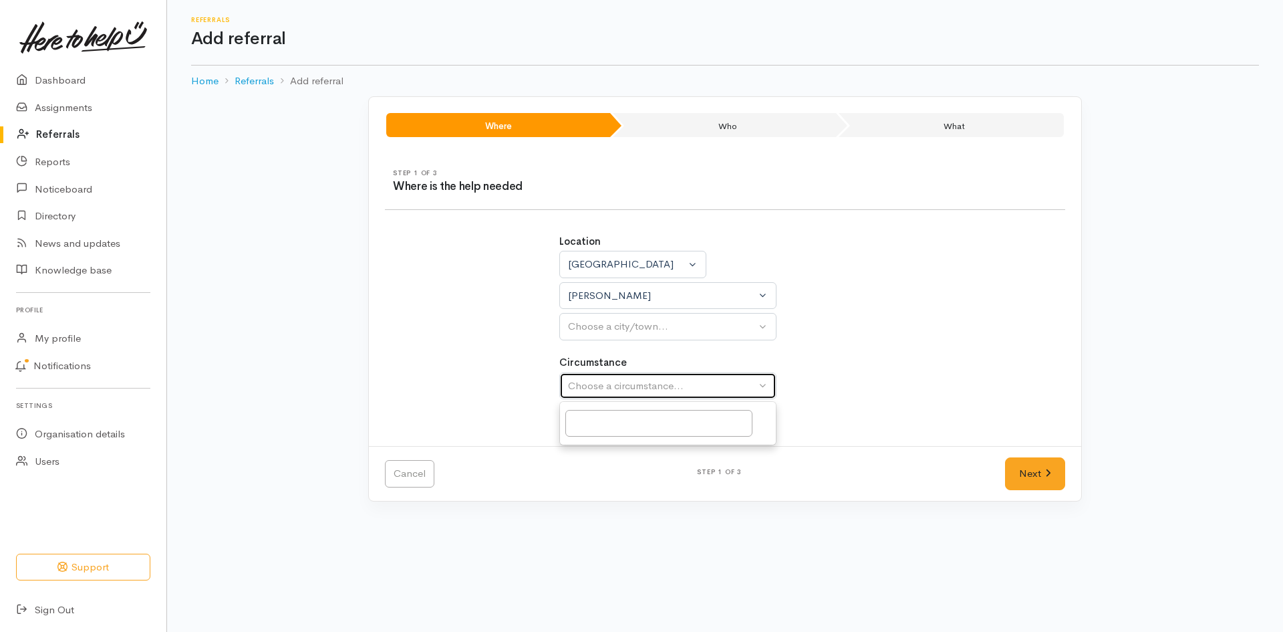
click at [763, 388] on button "Choose a circumstance..." at bounding box center [667, 385] width 217 height 27
click at [933, 375] on div "Location Auckland Waikato Bay of Plenty Waikato Auckland Waikato Bay of Plenty …" at bounding box center [725, 324] width 696 height 212
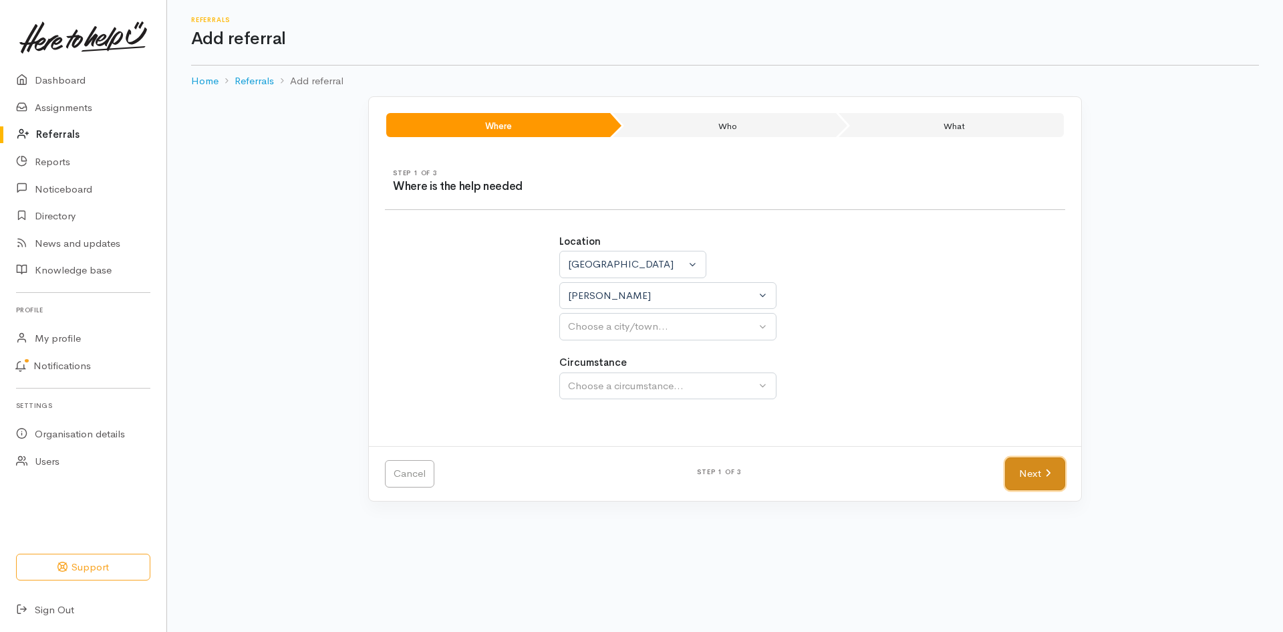
click at [1008, 467] on link "Next" at bounding box center [1035, 473] width 60 height 33
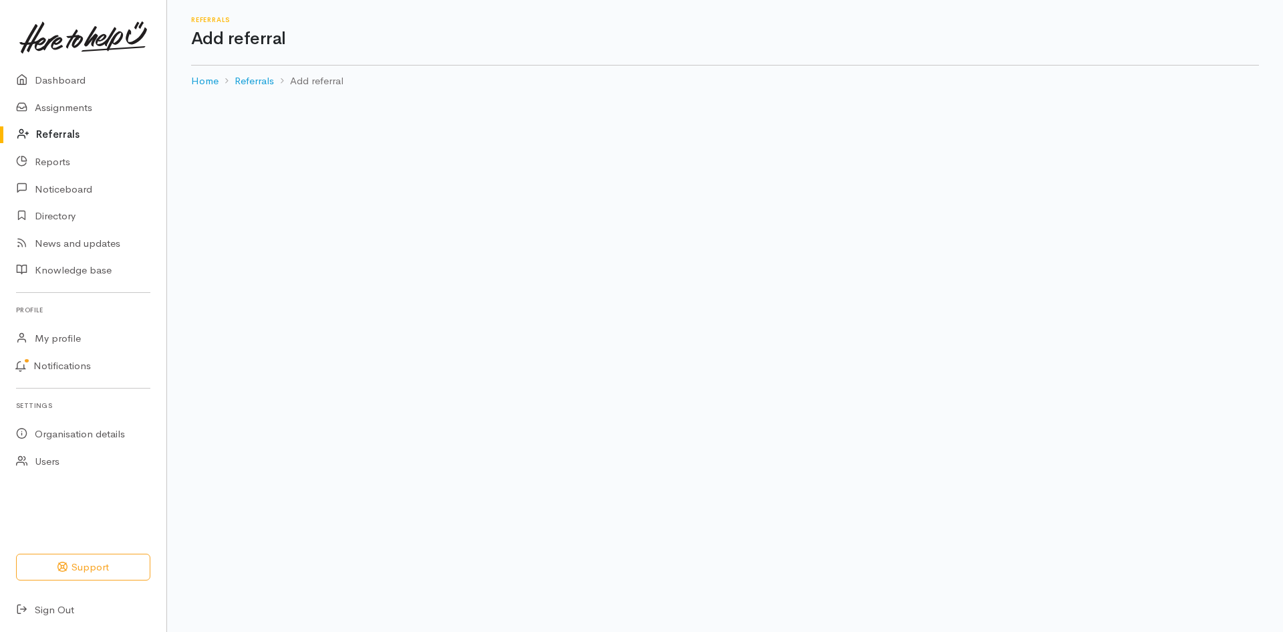
click at [1008, 467] on link "Next" at bounding box center [1035, 473] width 60 height 33
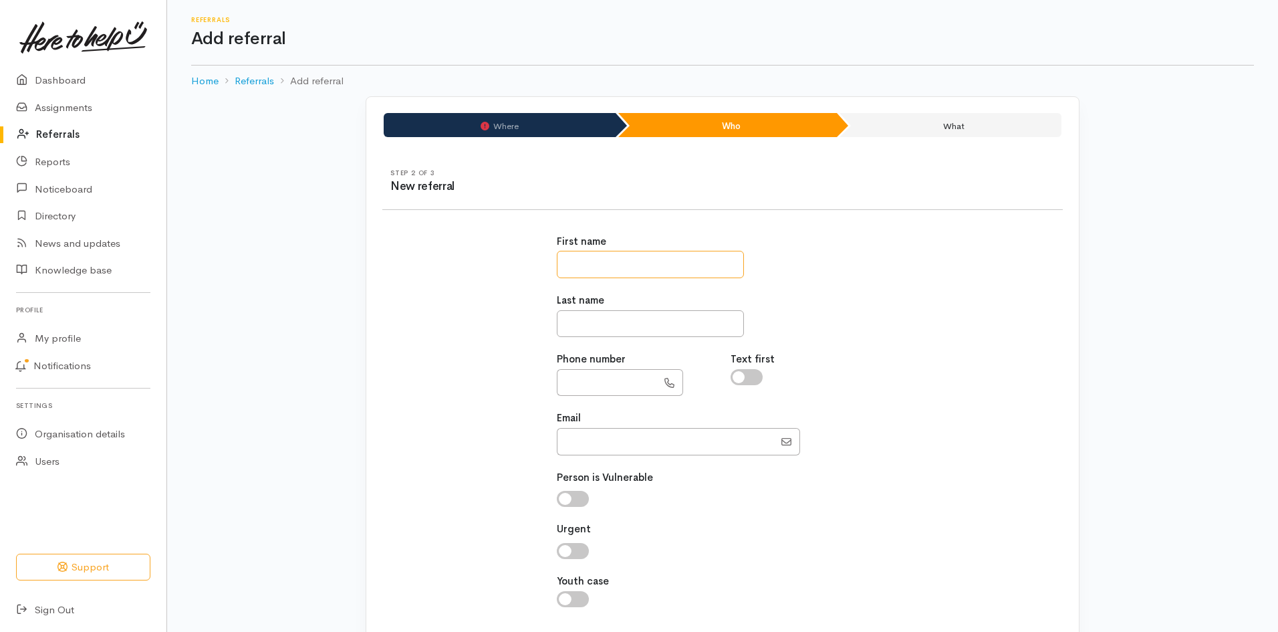
click at [657, 267] on input "text" at bounding box center [650, 264] width 187 height 27
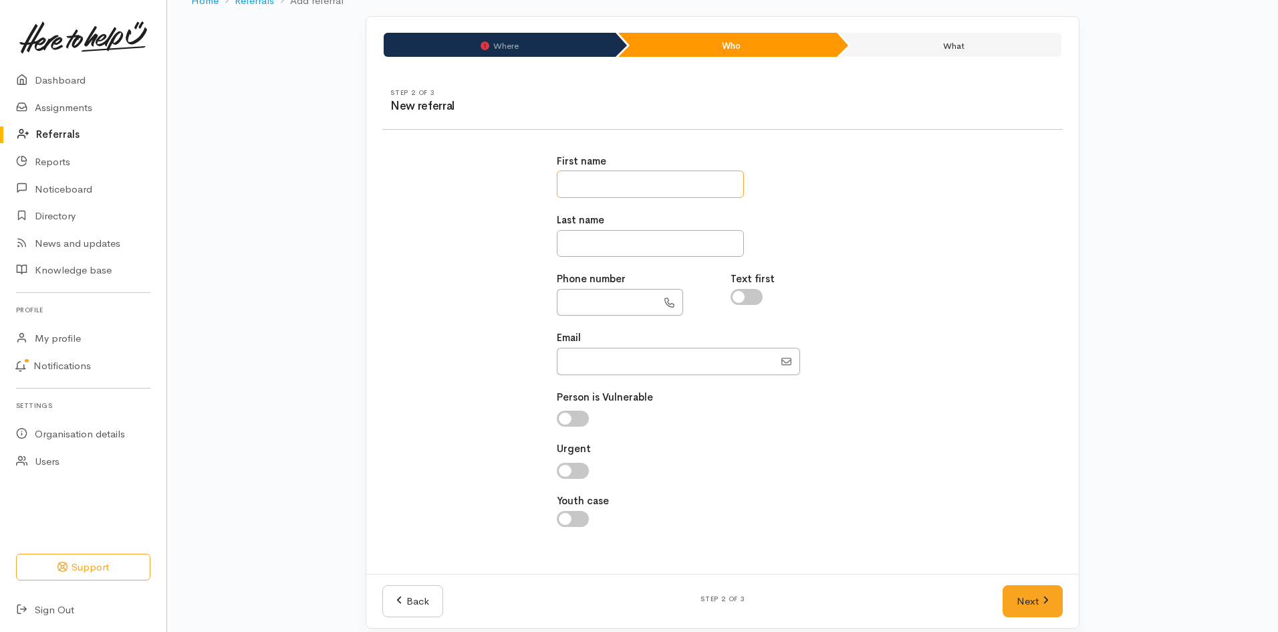
scroll to position [93, 0]
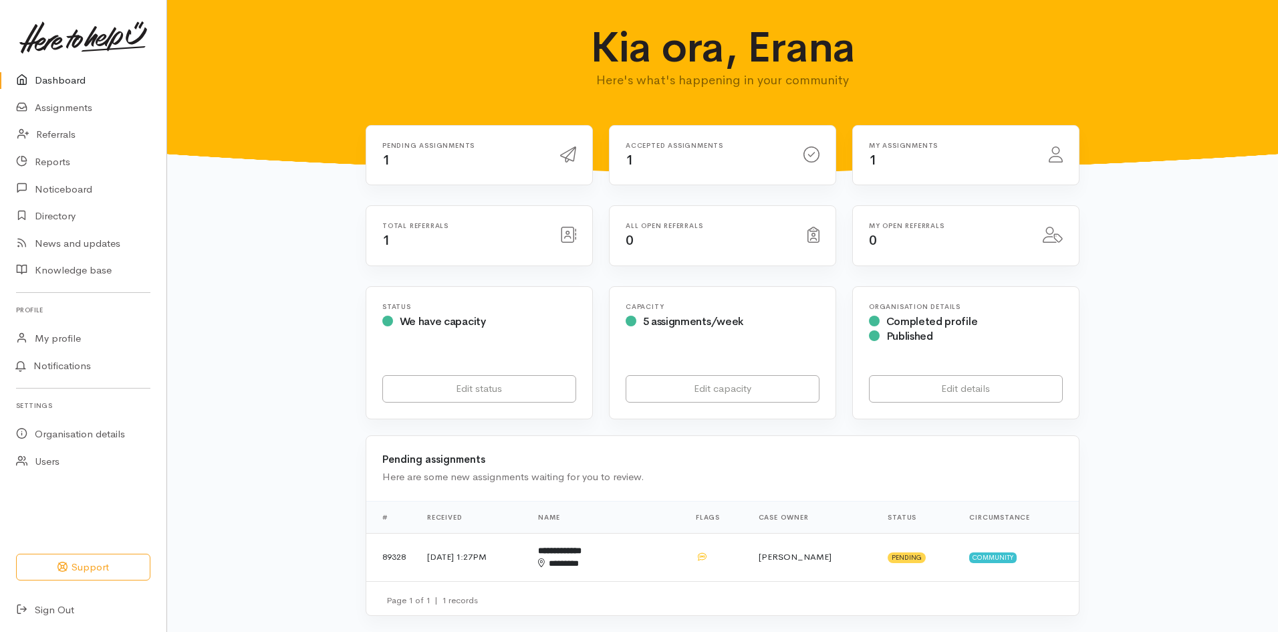
scroll to position [468, 0]
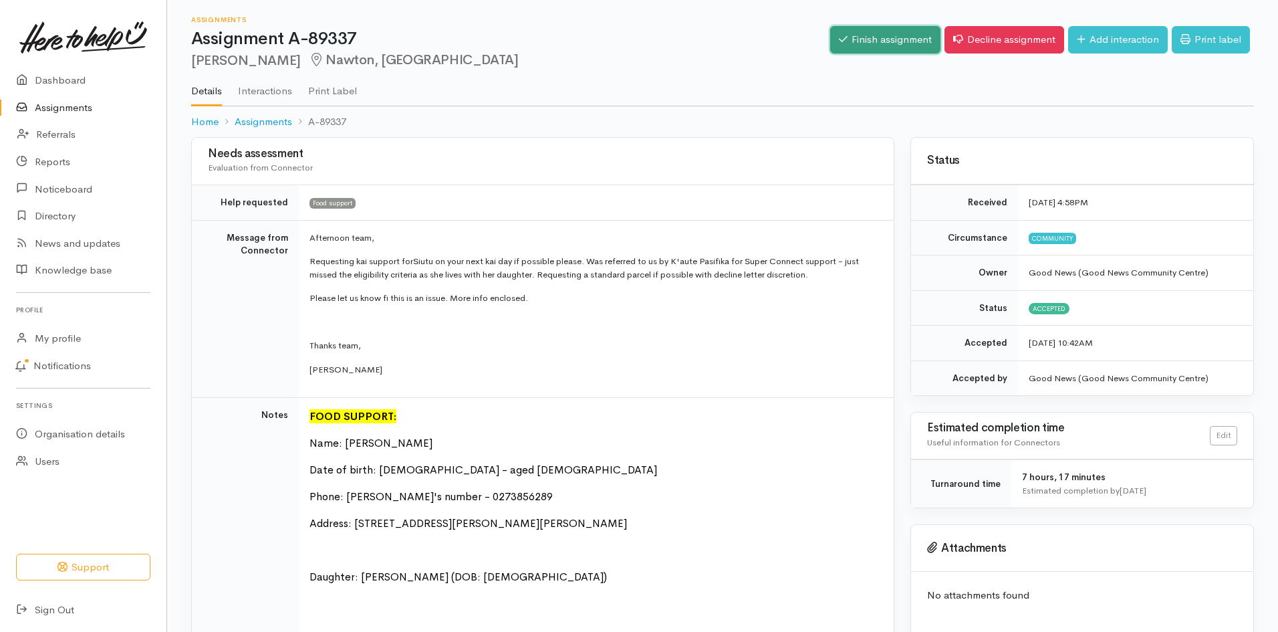
click at [878, 49] on link "Finish assignment" at bounding box center [885, 39] width 110 height 27
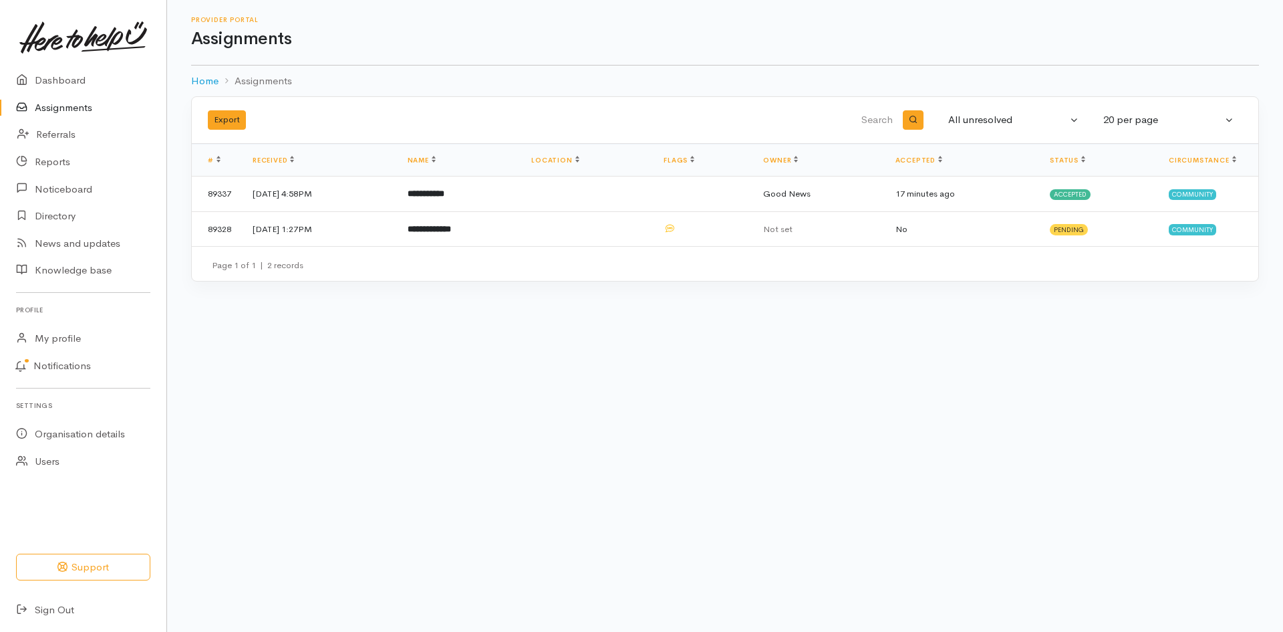
click at [82, 110] on link "Assignments" at bounding box center [83, 107] width 166 height 27
click at [94, 86] on link "Dashboard" at bounding box center [83, 80] width 166 height 27
click at [65, 110] on link "Assignments" at bounding box center [83, 107] width 166 height 27
click at [79, 108] on link "Assignments" at bounding box center [83, 107] width 166 height 27
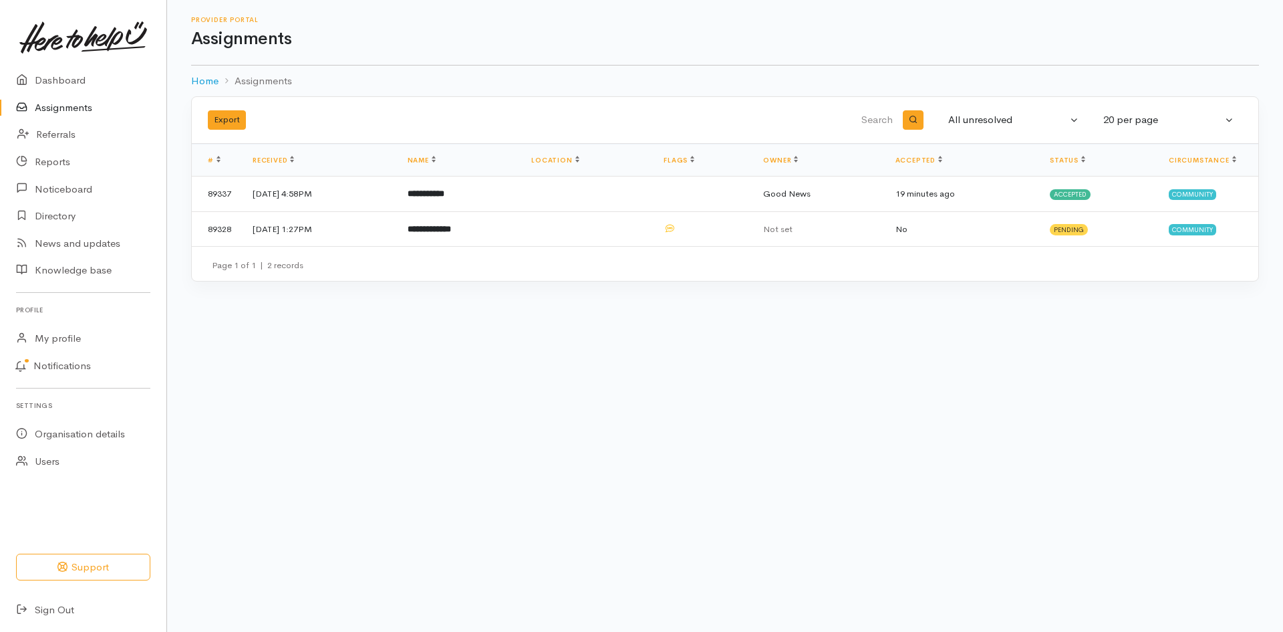
click at [79, 108] on link "Assignments" at bounding box center [83, 107] width 166 height 27
click at [867, 196] on td "Good News" at bounding box center [818, 193] width 132 height 35
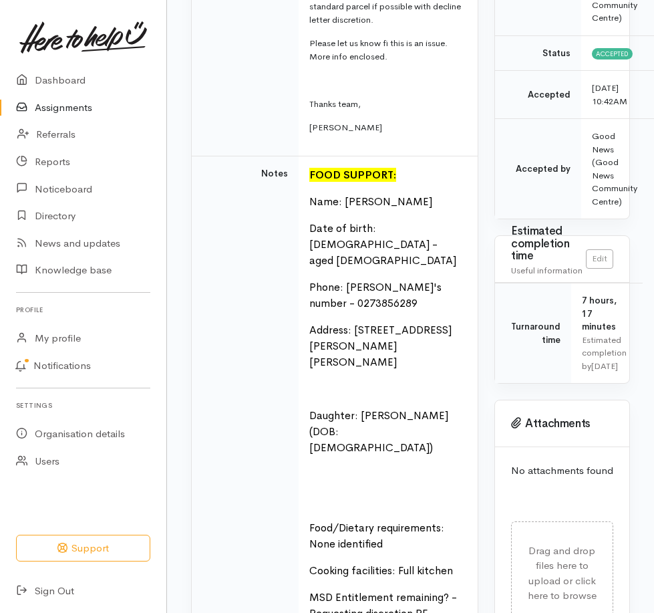
scroll to position [334, 0]
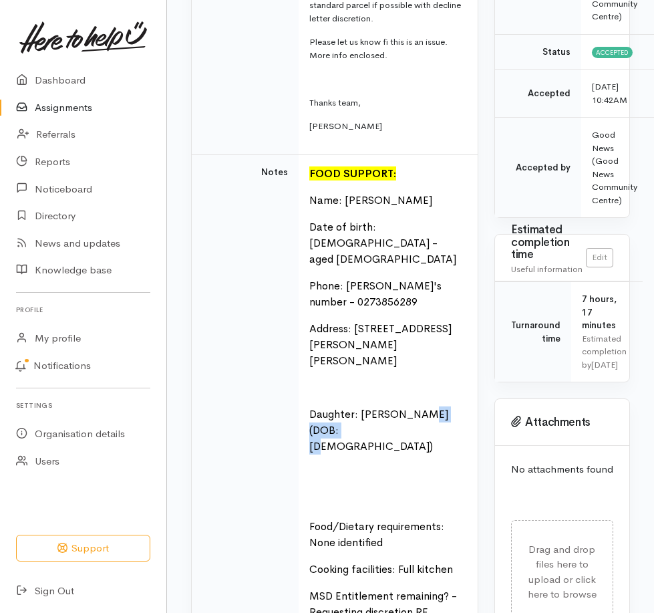
drag, startPoint x: 305, startPoint y: 416, endPoint x: 366, endPoint y: 414, distance: 60.8
click at [366, 414] on td "FOOD SUPPORT: Name: [PERSON_NAME] Date of birth: [DEMOGRAPHIC_DATA] - aged [DEM…" at bounding box center [388, 496] width 179 height 685
copy font "26.03.1973)"
drag, startPoint x: 278, startPoint y: 330, endPoint x: 202, endPoint y: 200, distance: 150.4
click at [277, 330] on td "Notes" at bounding box center [245, 496] width 107 height 685
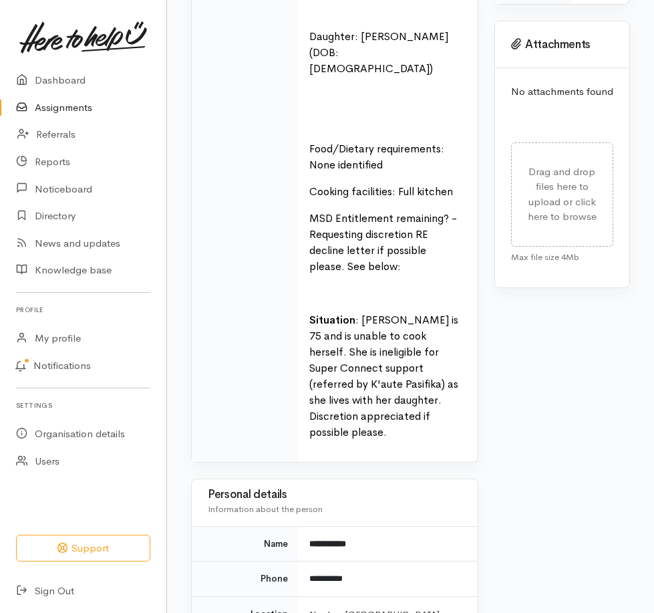
scroll to position [735, 0]
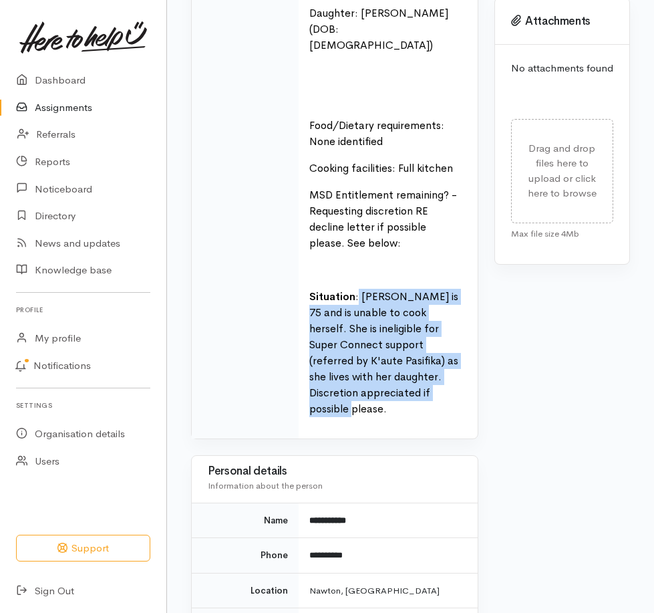
drag, startPoint x: 358, startPoint y: 265, endPoint x: 448, endPoint y: 363, distance: 133.4
click at [452, 363] on font "Situation : Siutu is 75 and is unable to cook herself. She is ineligible for Su…" at bounding box center [383, 352] width 149 height 126
copy font "Siutu is 75 and is unable to cook herself. She is ineligible for Super Connect …"
click at [531, 372] on div "Status Received 1 Oct 2025 4:58PM Circumstance Community Owner Good News (Good …" at bounding box center [563, 298] width 152 height 1793
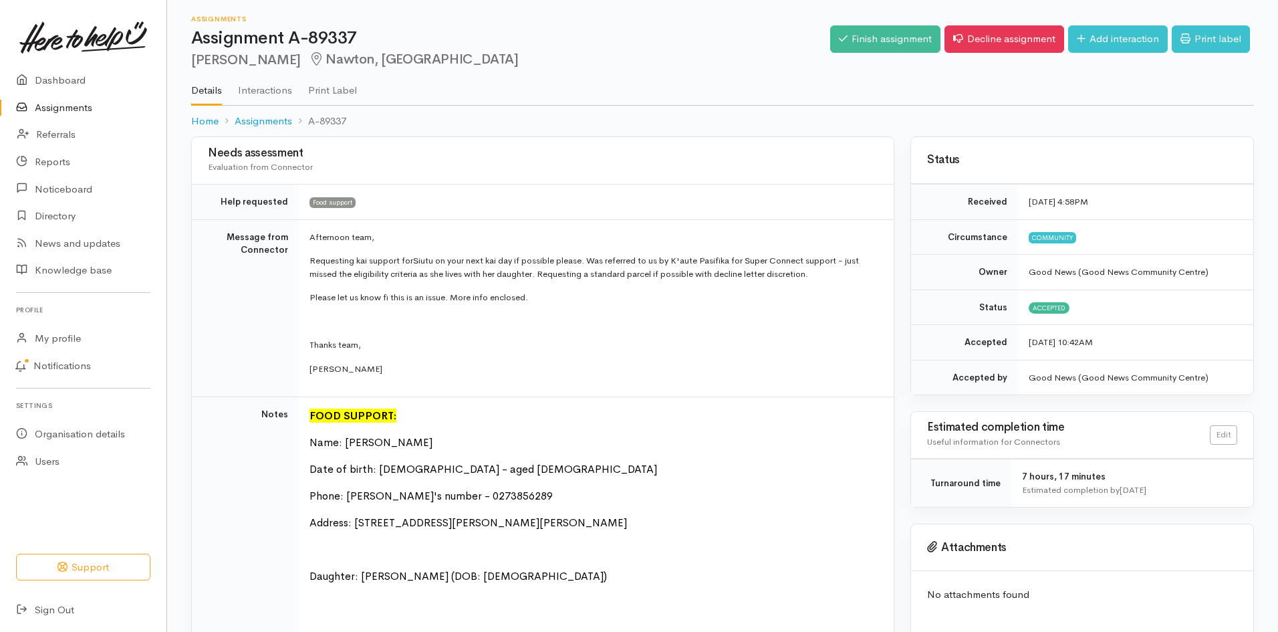
scroll to position [0, 0]
click at [892, 47] on link "Finish assignment" at bounding box center [885, 39] width 110 height 27
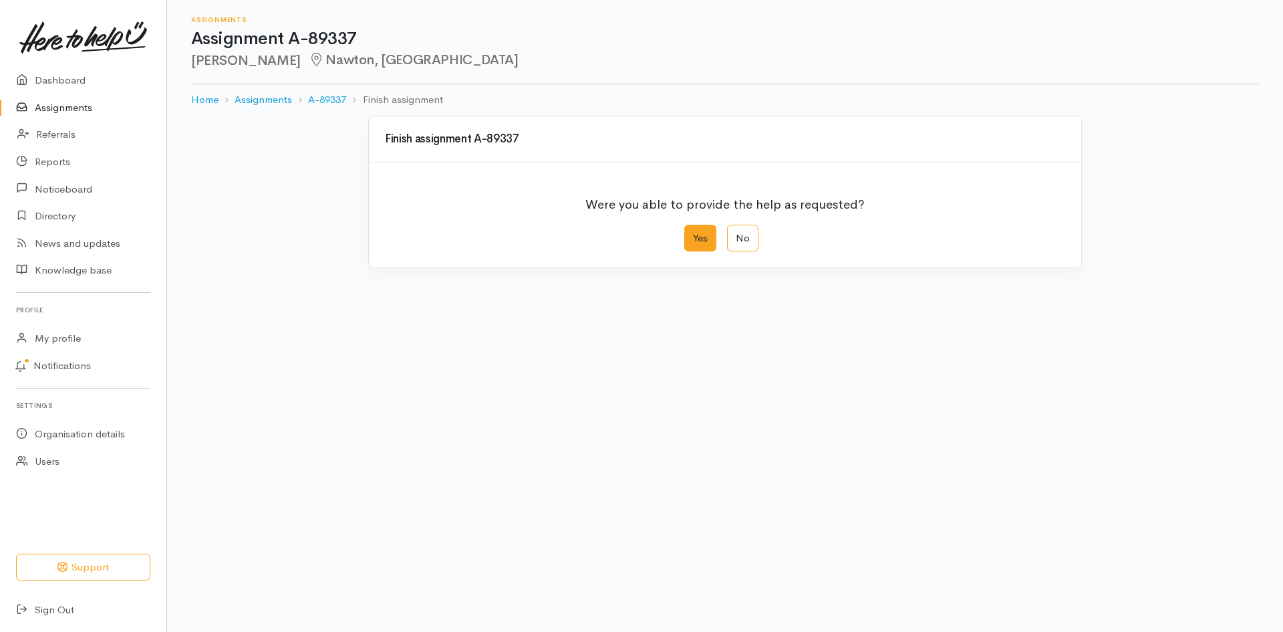
click at [698, 245] on label "Yes" at bounding box center [700, 238] width 32 height 27
click at [693, 233] on input "Yes" at bounding box center [688, 229] width 9 height 9
radio input "true"
click at [698, 245] on label "Yes" at bounding box center [700, 238] width 32 height 27
click at [693, 233] on input "Yes" at bounding box center [688, 229] width 9 height 9
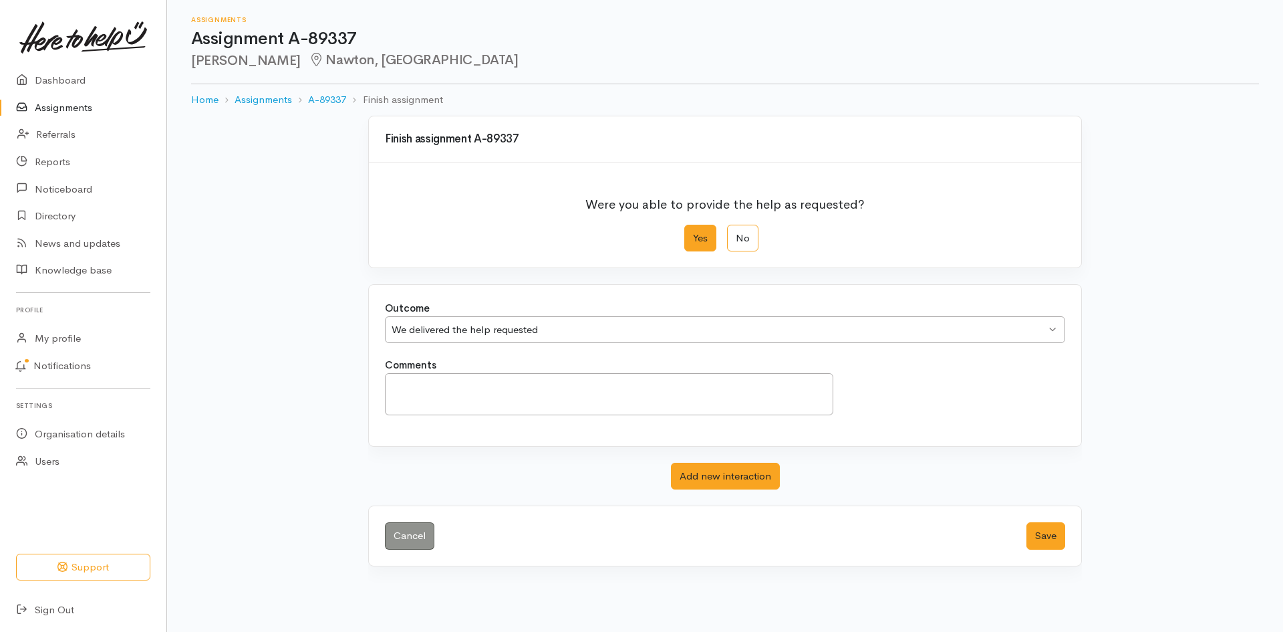
click at [698, 245] on label "Yes" at bounding box center [700, 238] width 32 height 27
click at [693, 233] on input "Yes" at bounding box center [688, 229] width 9 height 9
click at [1037, 532] on button "Save" at bounding box center [1045, 535] width 39 height 27
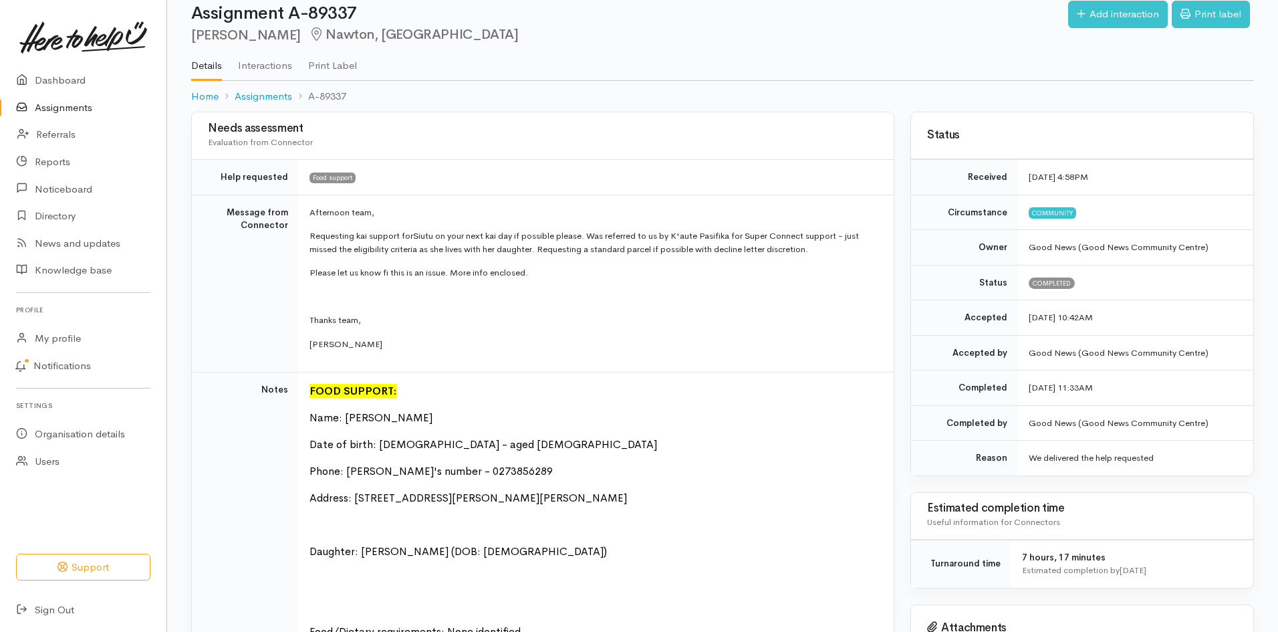
scroll to position [27, 0]
